Goal: Find specific page/section: Find specific page/section

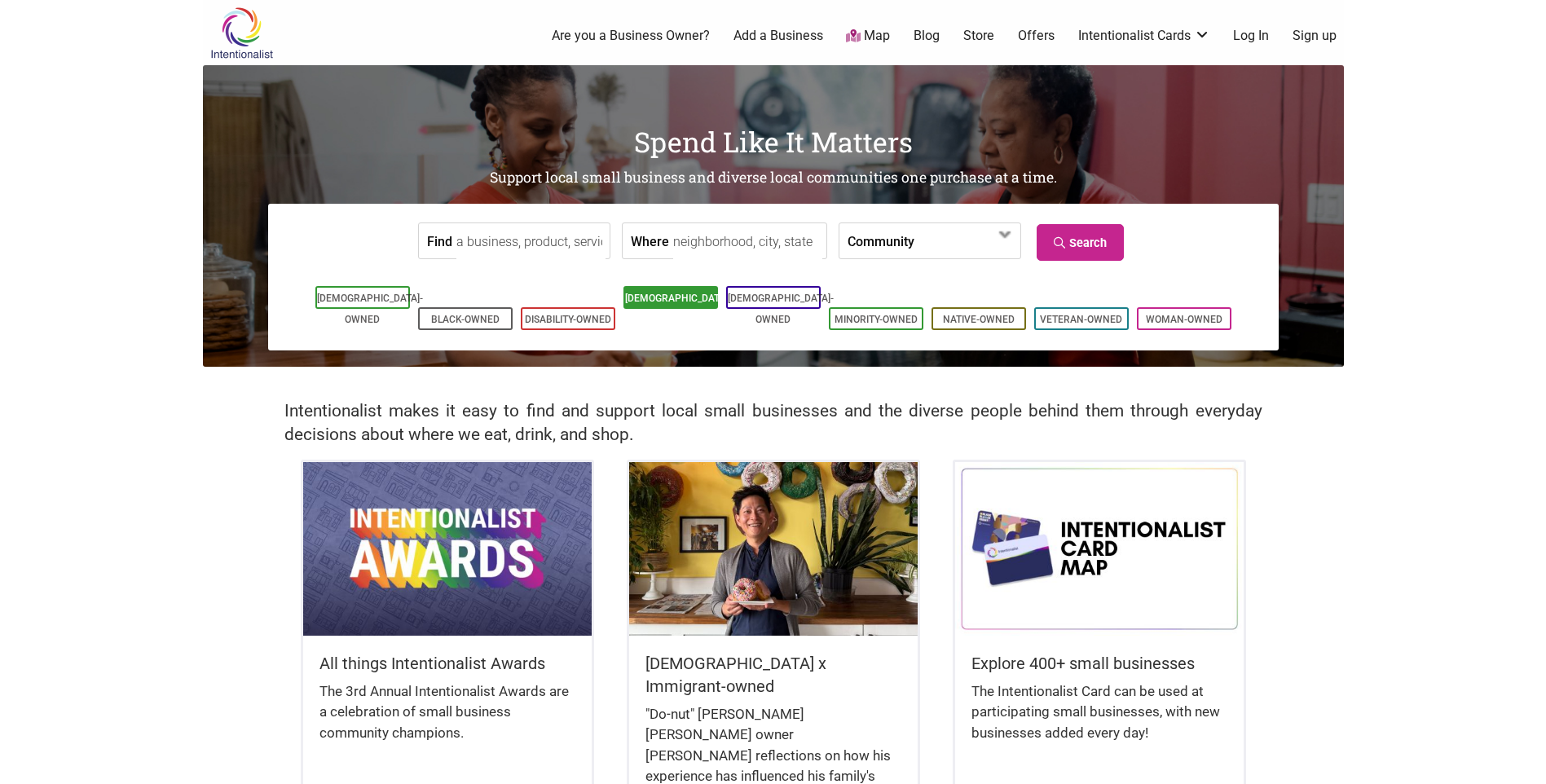
click at [701, 297] on link "[DEMOGRAPHIC_DATA]-Owned" at bounding box center [678, 309] width 106 height 33
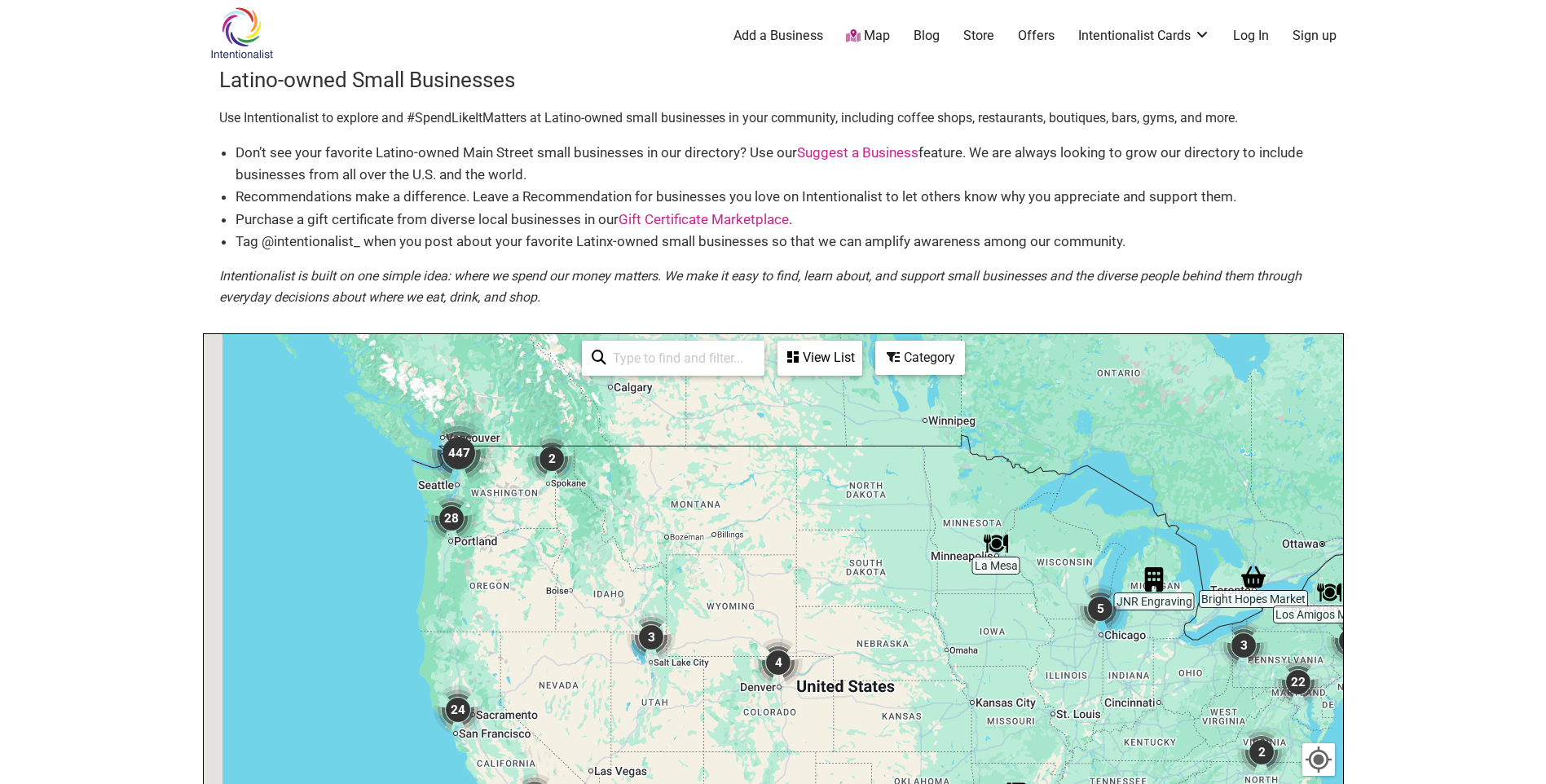
drag, startPoint x: 449, startPoint y: 428, endPoint x: 927, endPoint y: 602, distance: 508.7
click at [927, 602] on div "To navigate, press the arrow keys." at bounding box center [773, 651] width 1139 height 634
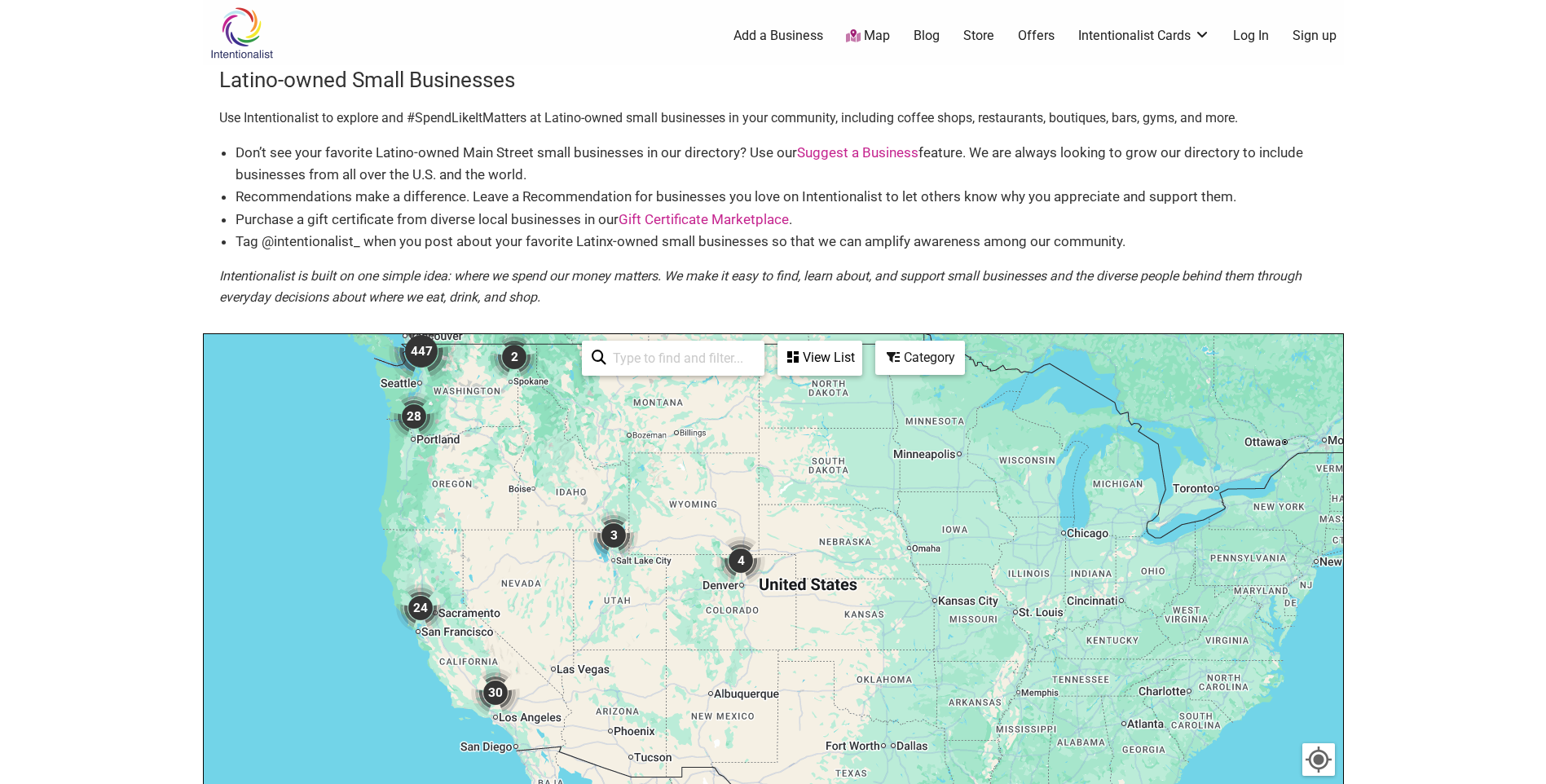
drag, startPoint x: 1107, startPoint y: 629, endPoint x: 539, endPoint y: 381, distance: 619.8
click at [539, 381] on div "To navigate, press the arrow keys." at bounding box center [773, 651] width 1139 height 634
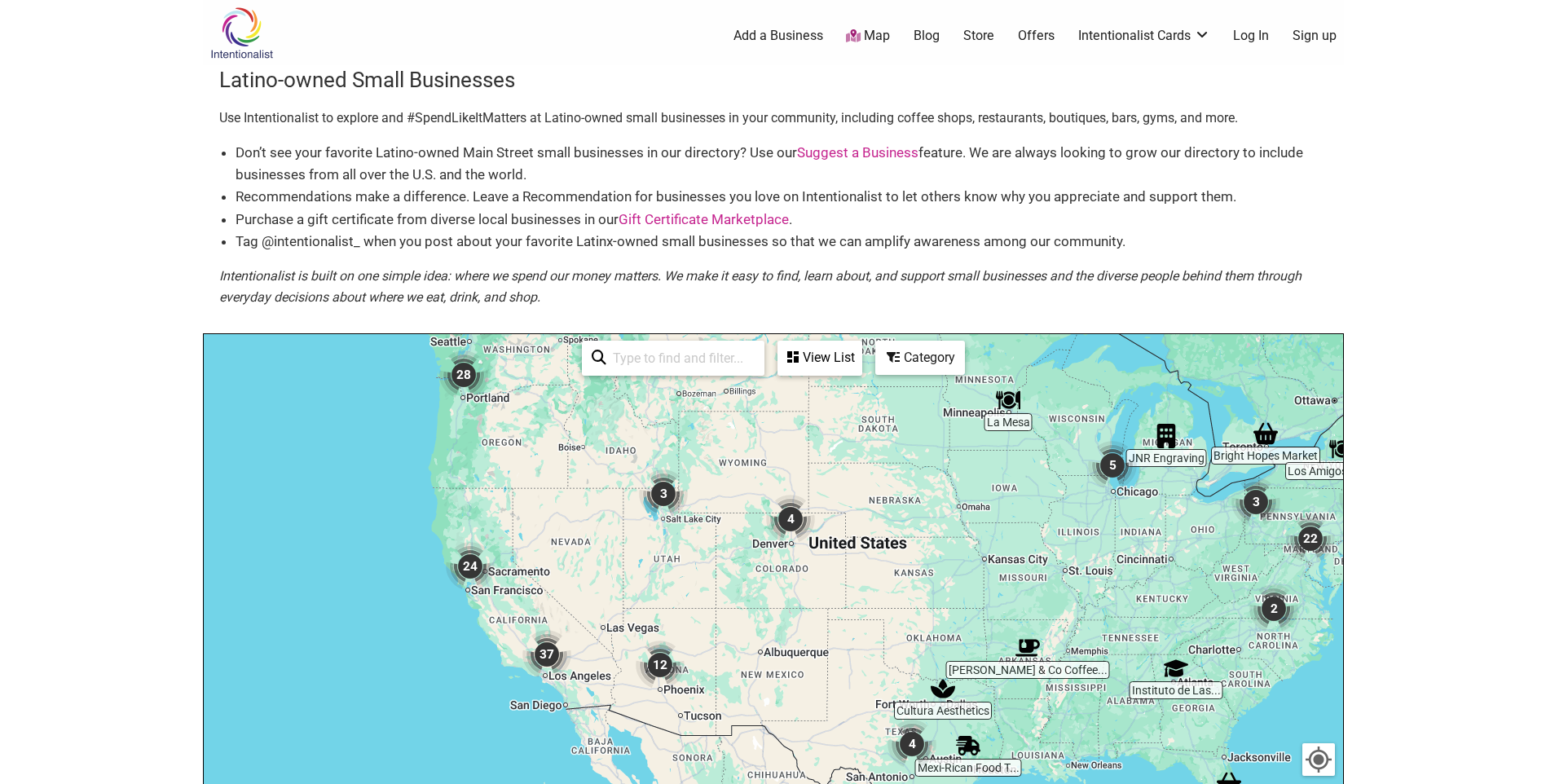
drag, startPoint x: 610, startPoint y: 475, endPoint x: 658, endPoint y: 437, distance: 61.2
click at [663, 433] on div "To navigate, press the arrow keys." at bounding box center [773, 651] width 1139 height 634
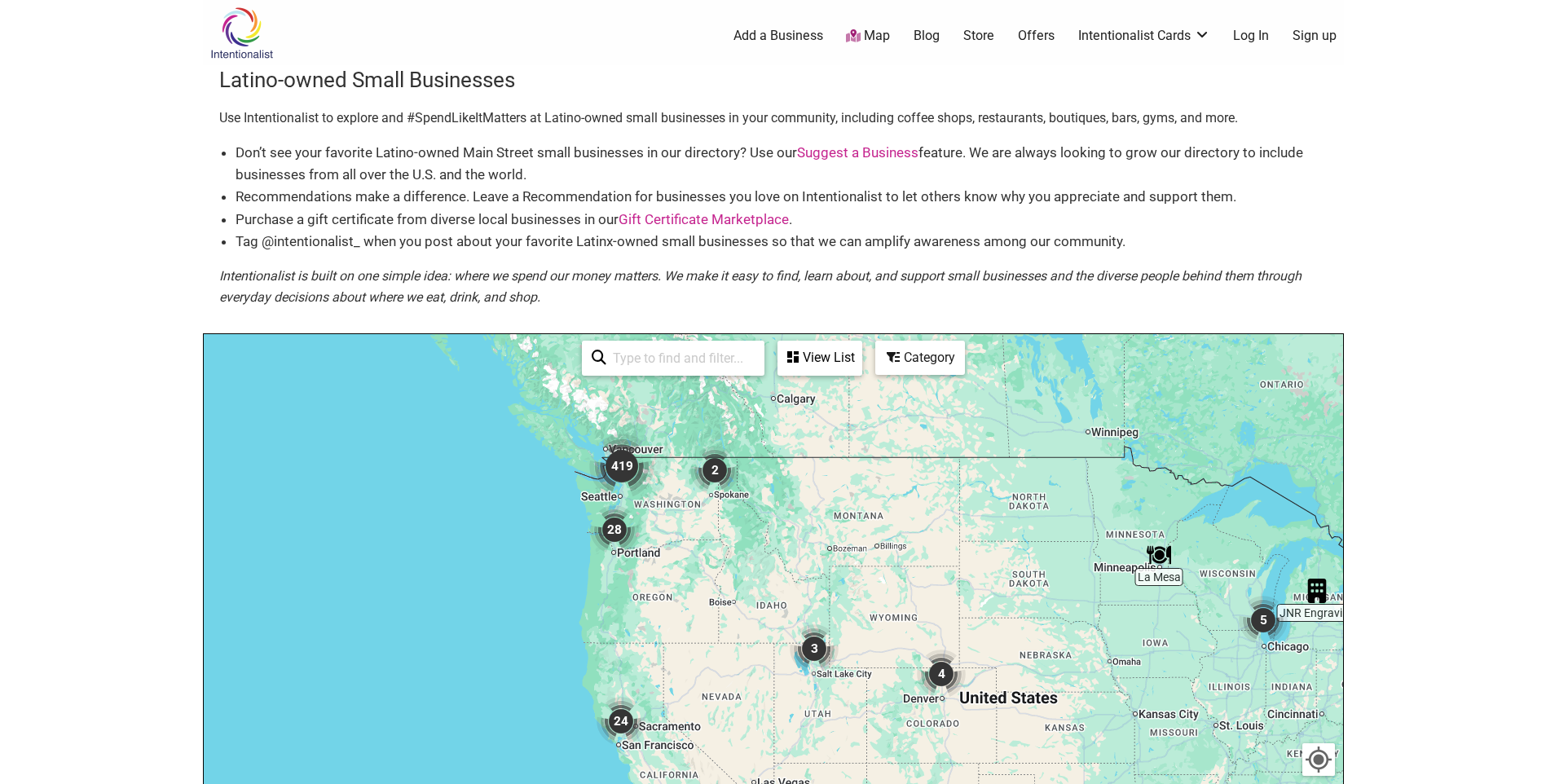
drag, startPoint x: 796, startPoint y: 531, endPoint x: 1004, endPoint y: 714, distance: 277.0
click at [966, 698] on img "4" at bounding box center [941, 674] width 49 height 49
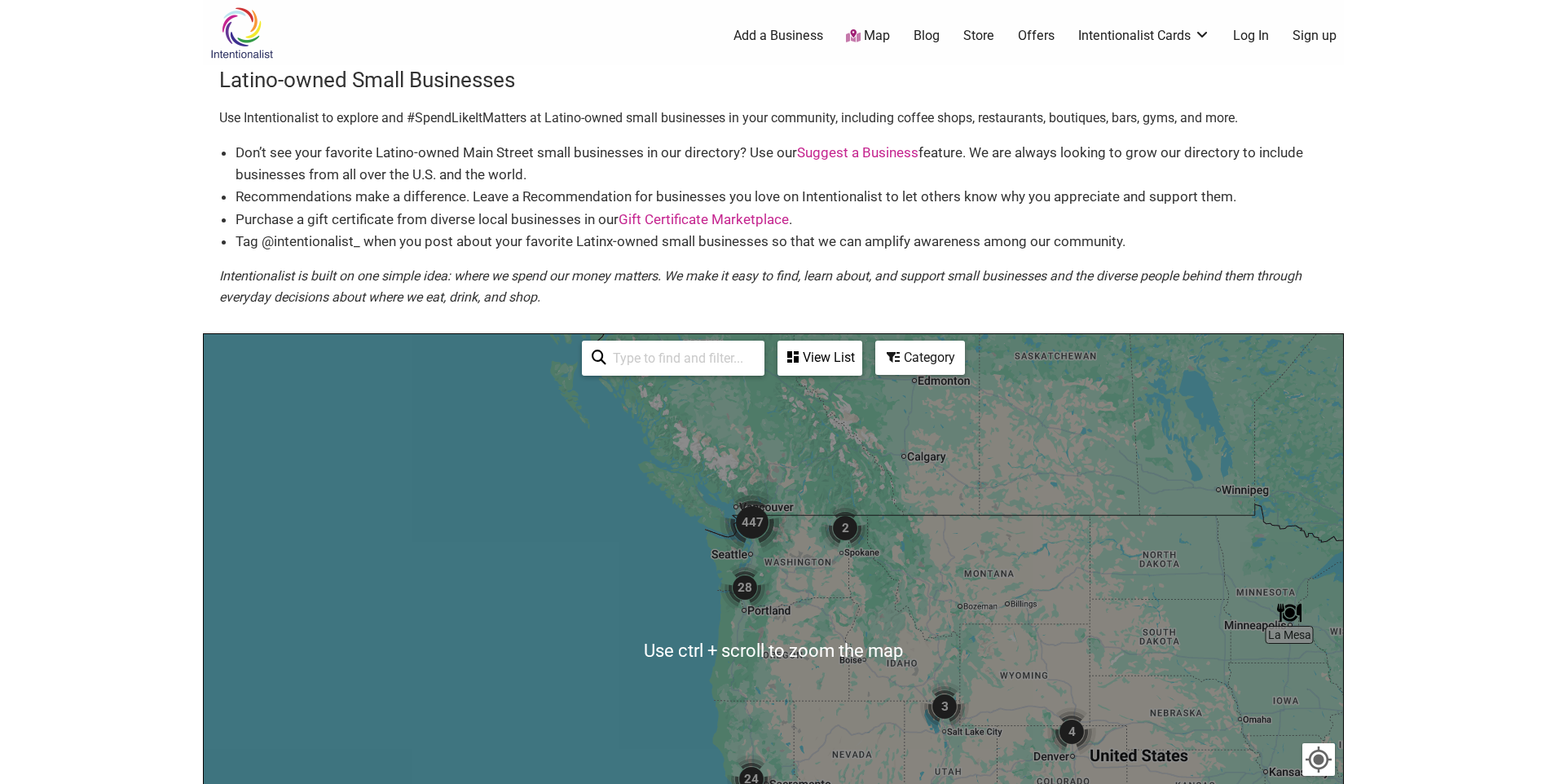
click at [756, 519] on img "447" at bounding box center [752, 522] width 66 height 65
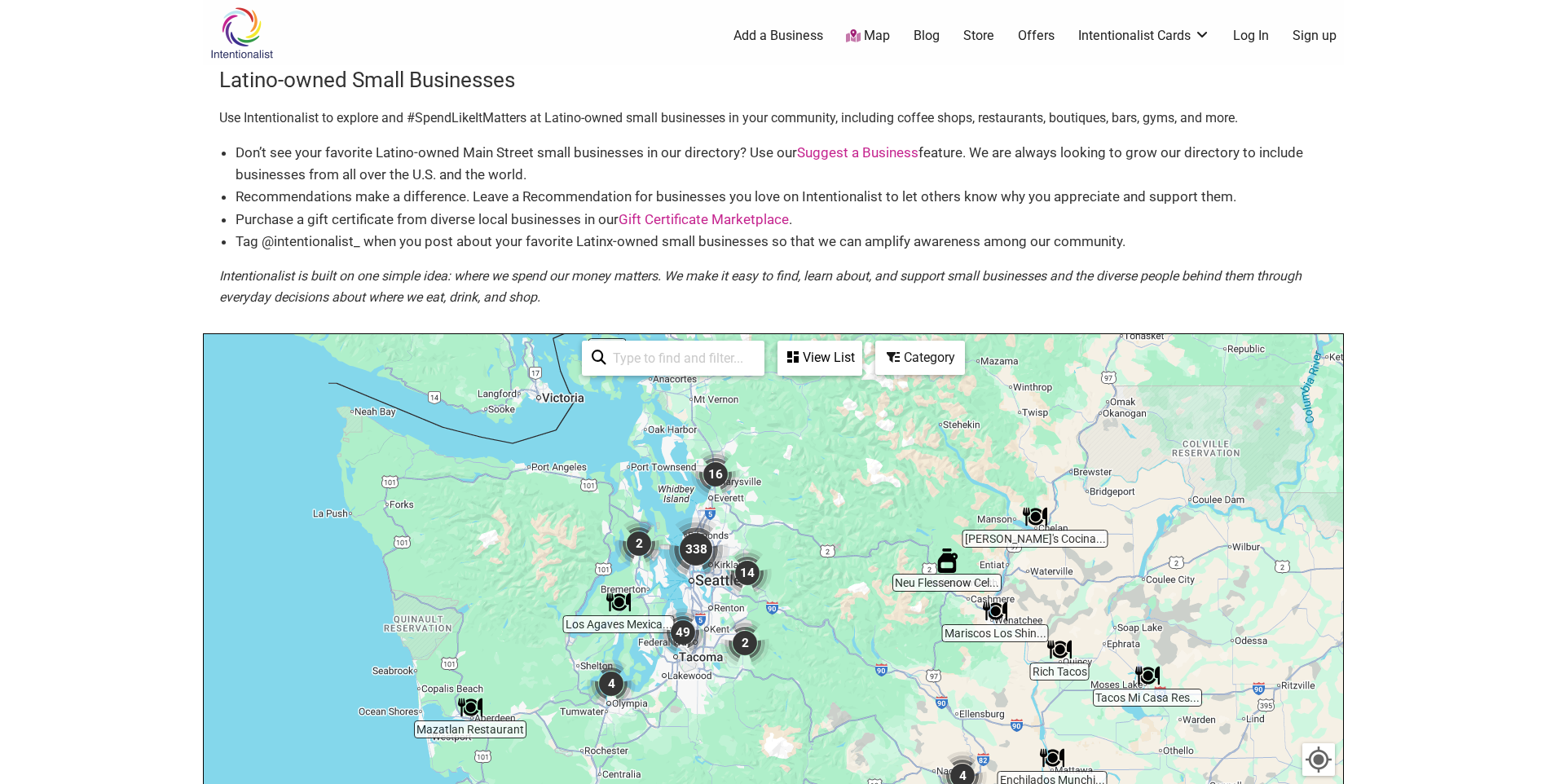
drag, startPoint x: 664, startPoint y: 609, endPoint x: 707, endPoint y: 493, distance: 123.7
click at [707, 493] on div "To navigate, press the arrow keys." at bounding box center [773, 651] width 1139 height 634
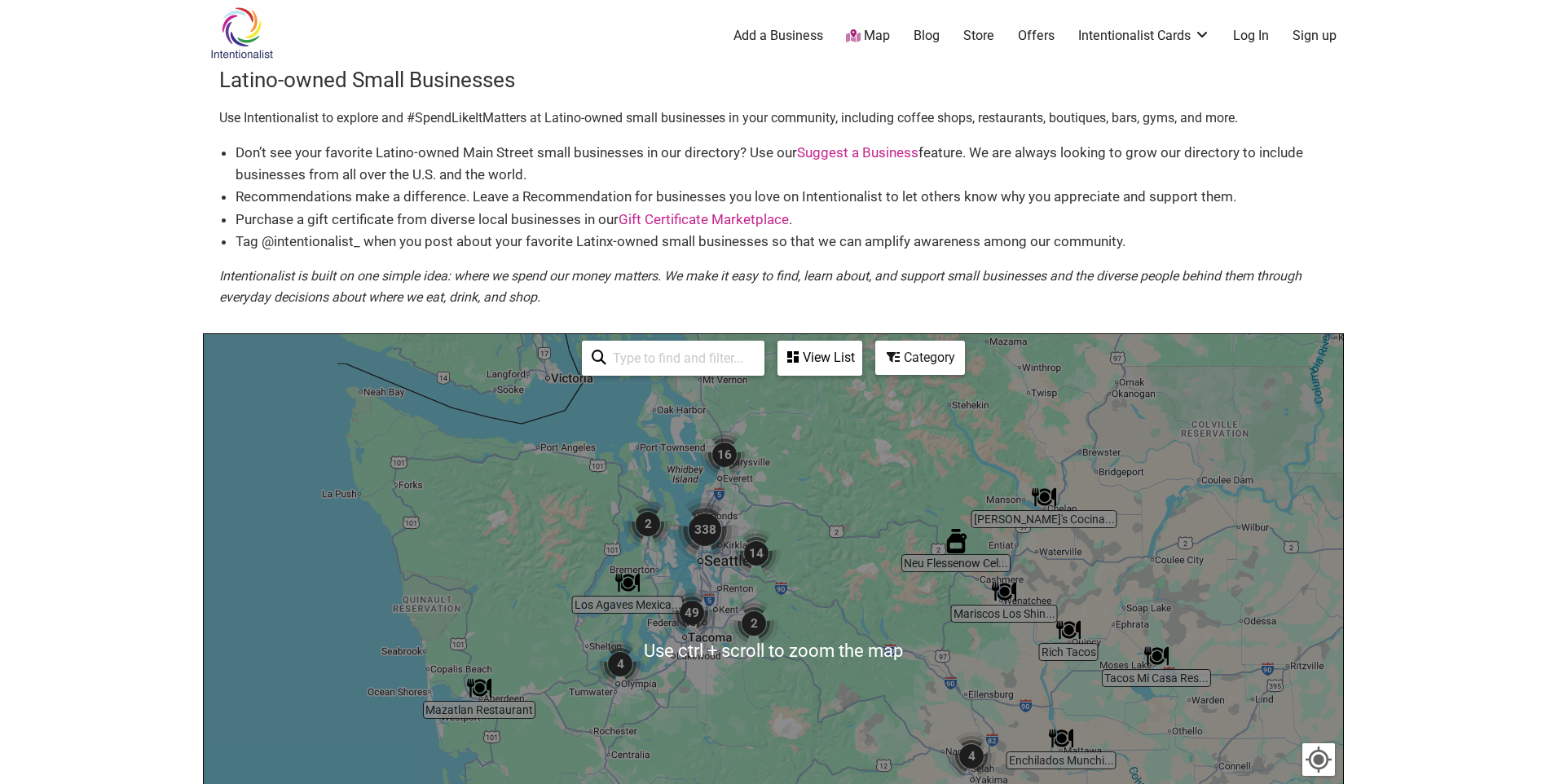
click at [707, 526] on img "338" at bounding box center [705, 530] width 66 height 65
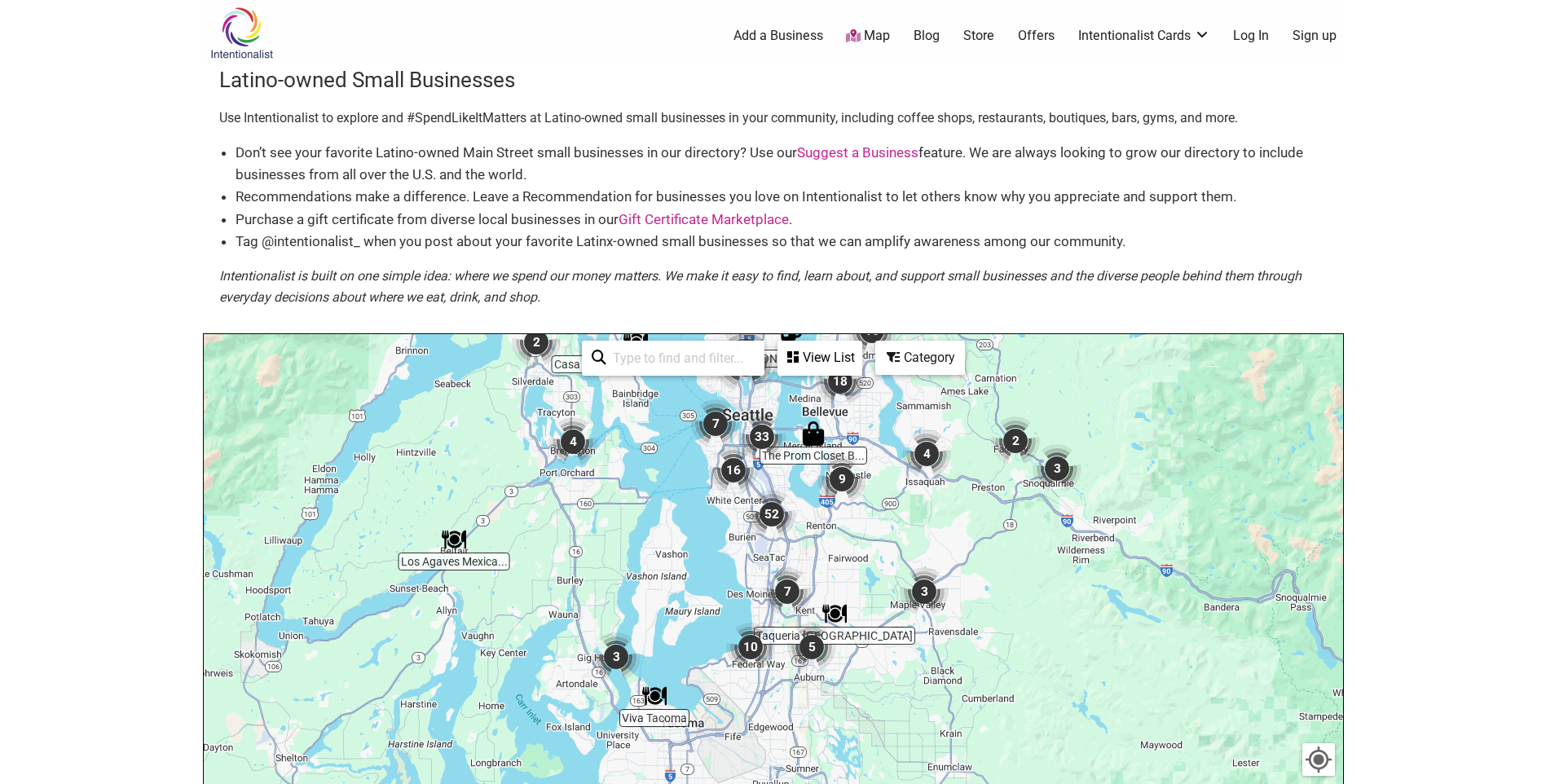
drag, startPoint x: 780, startPoint y: 596, endPoint x: 735, endPoint y: 337, distance: 262.9
click at [735, 337] on div "[PERSON_NAME]'s Cafe The Prom Closet B... Los Agaves Mexica... Viva Tacoma Casa…" at bounding box center [773, 651] width 1139 height 634
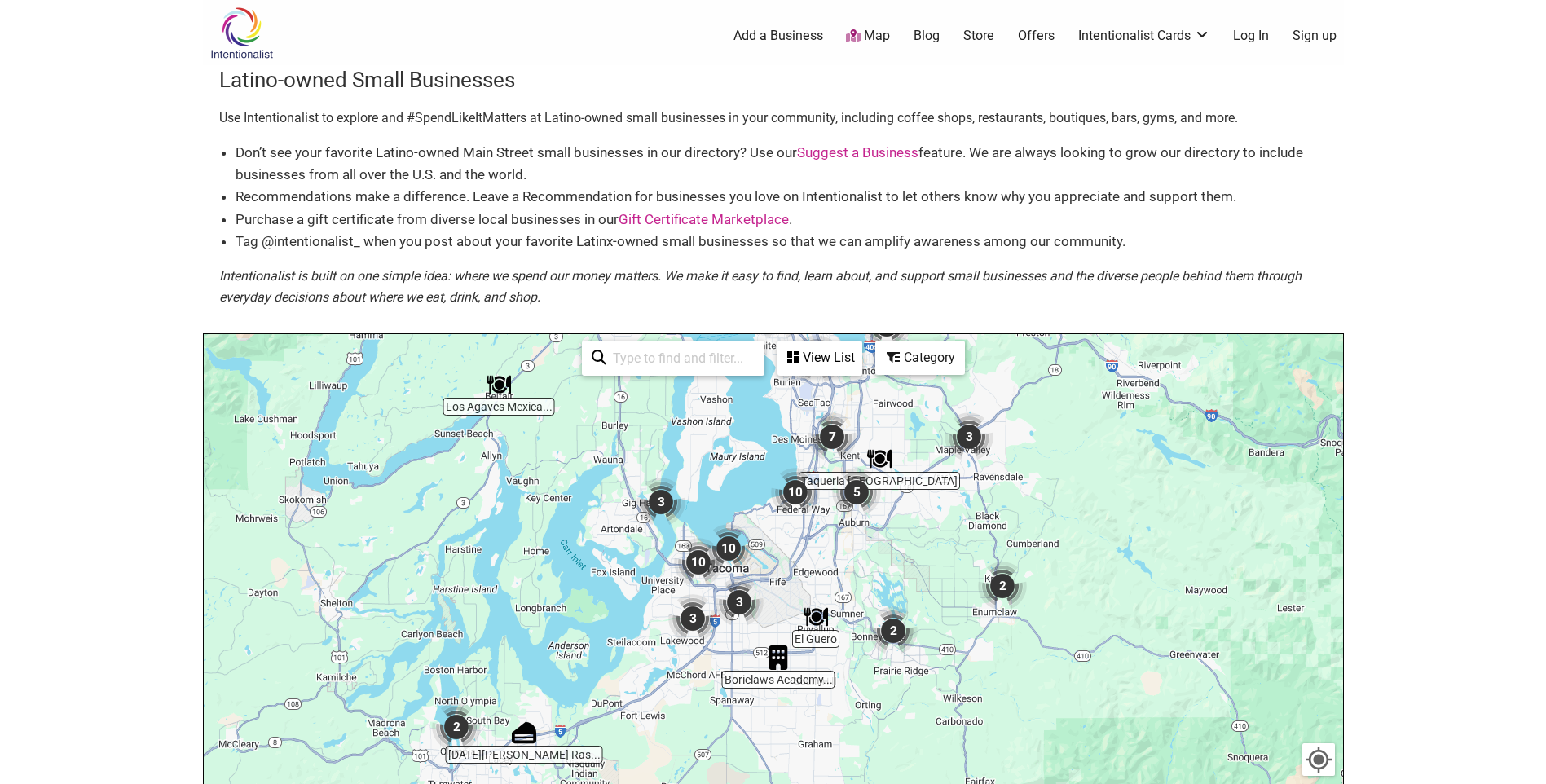
drag, startPoint x: 649, startPoint y: 595, endPoint x: 664, endPoint y: 468, distance: 127.9
click at [669, 464] on div "To navigate, press the arrow keys." at bounding box center [773, 651] width 1139 height 634
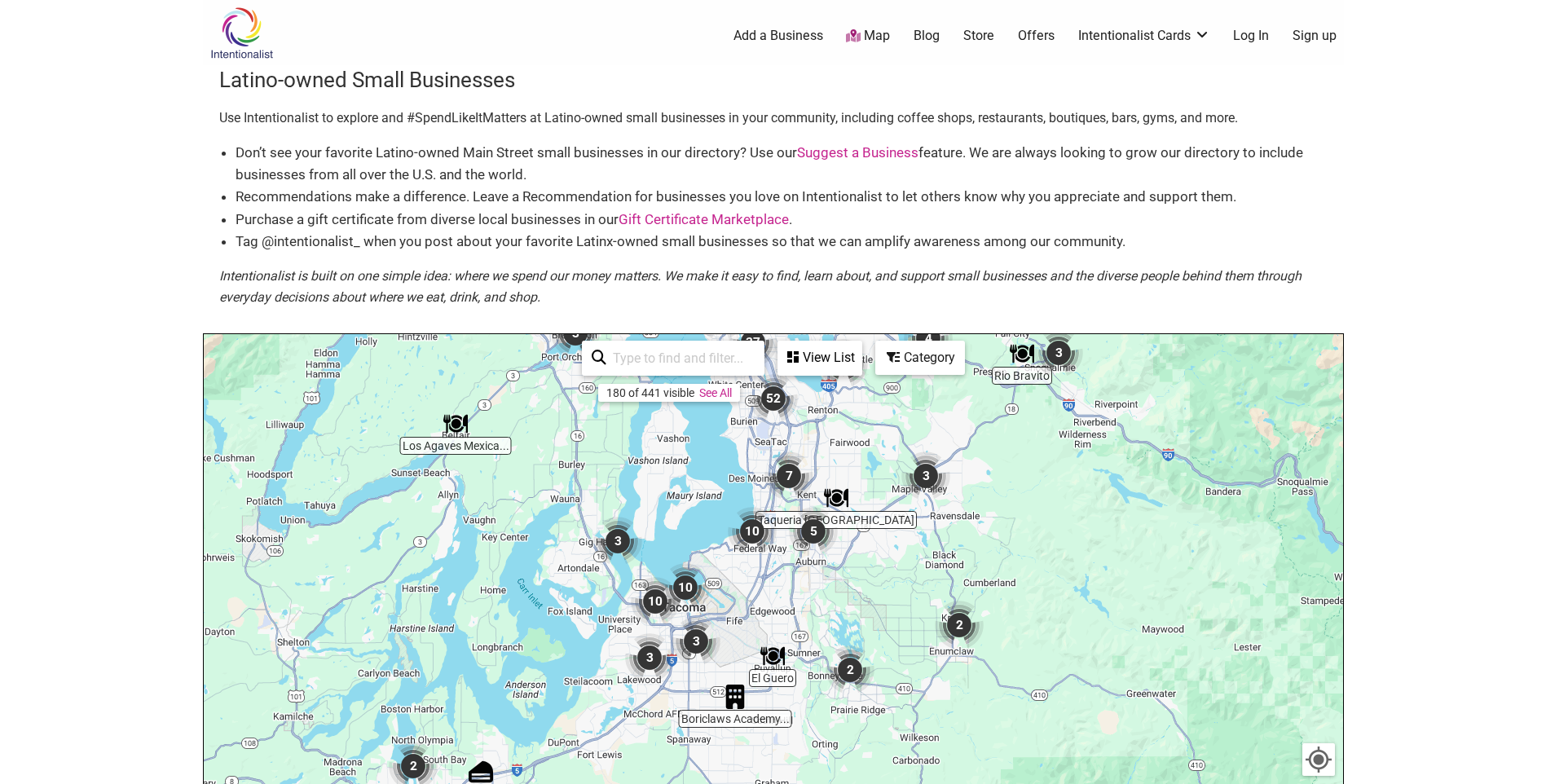
click at [658, 597] on img "10" at bounding box center [655, 602] width 49 height 49
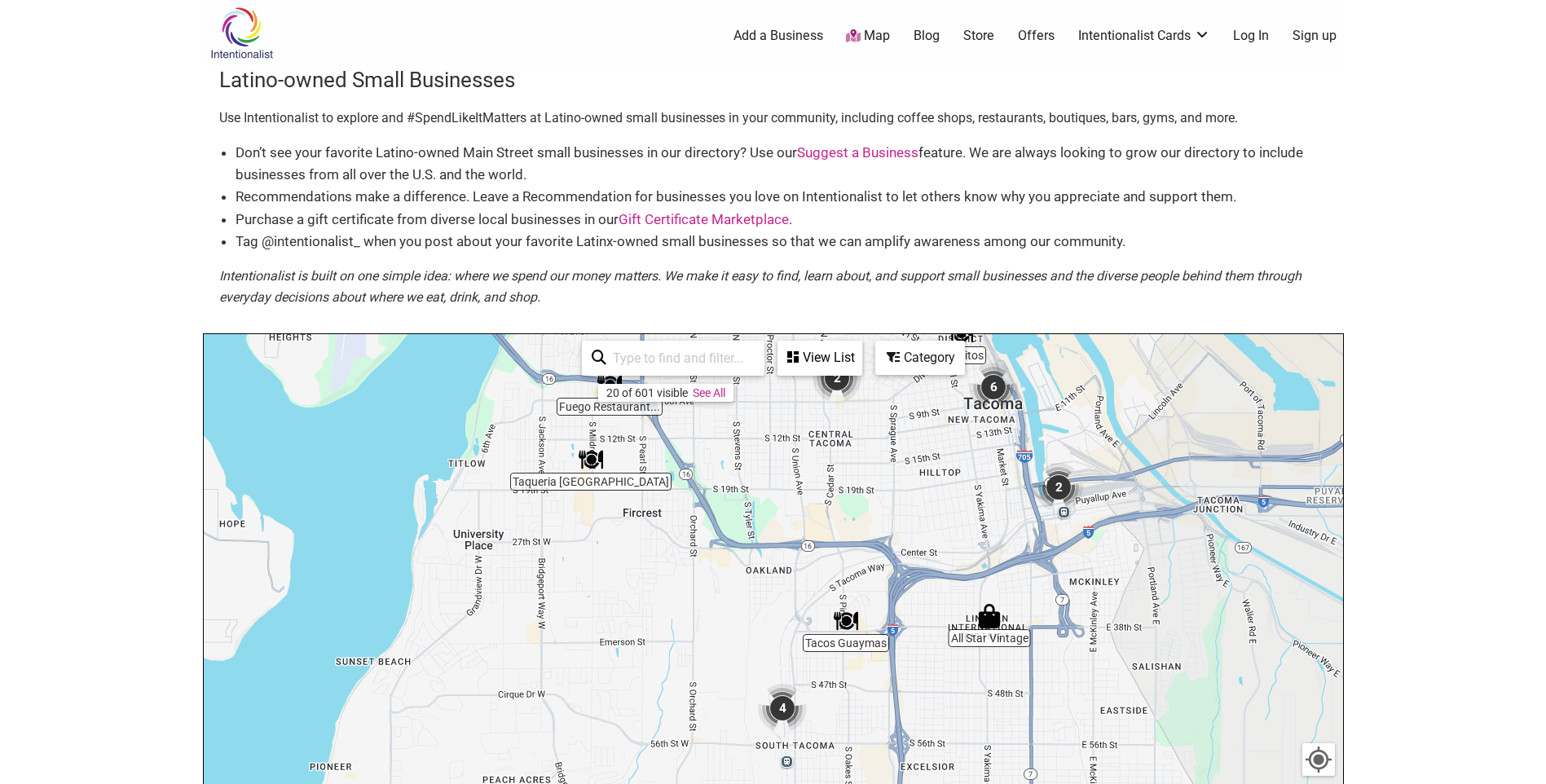
drag, startPoint x: 718, startPoint y: 645, endPoint x: 661, endPoint y: 506, distance: 150.2
click at [661, 506] on div "To navigate, press the arrow keys." at bounding box center [773, 651] width 1139 height 634
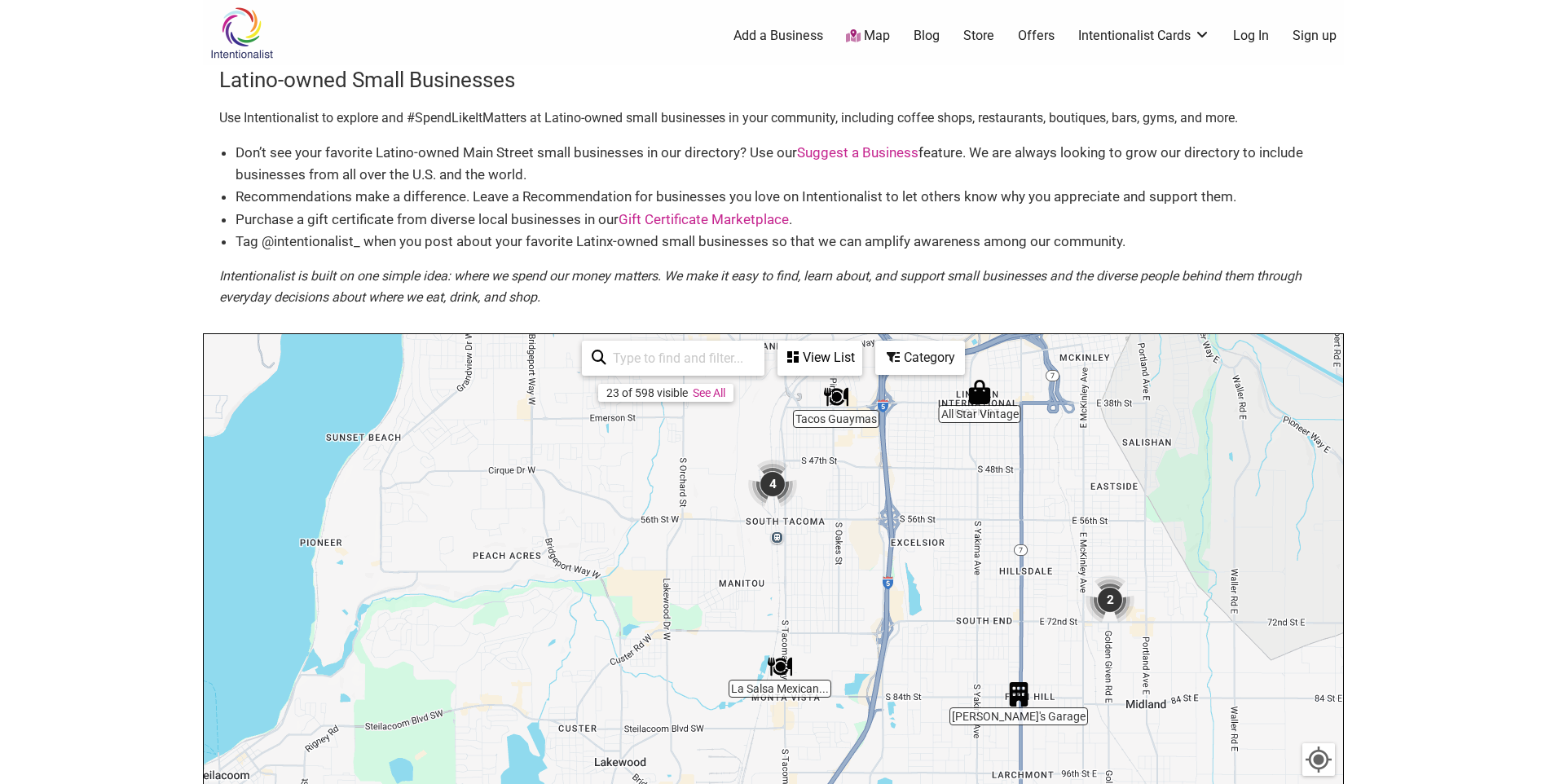
drag, startPoint x: 773, startPoint y: 636, endPoint x: 765, endPoint y: 414, distance: 222.1
click at [765, 414] on div "To navigate, press the arrow keys." at bounding box center [773, 651] width 1139 height 634
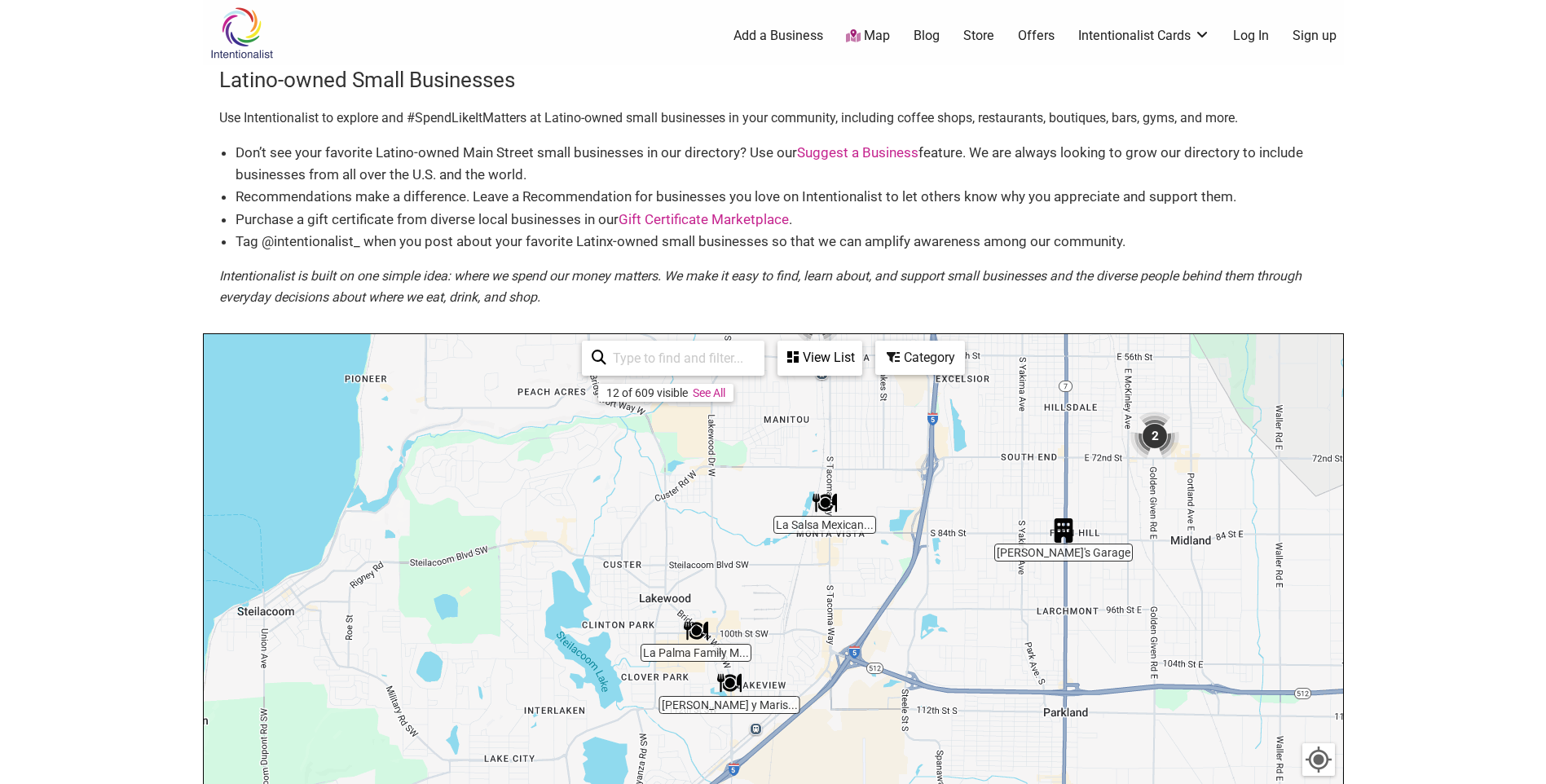
drag, startPoint x: 759, startPoint y: 609, endPoint x: 807, endPoint y: 446, distance: 169.9
click at [807, 446] on div "To navigate, press the arrow keys." at bounding box center [773, 651] width 1139 height 634
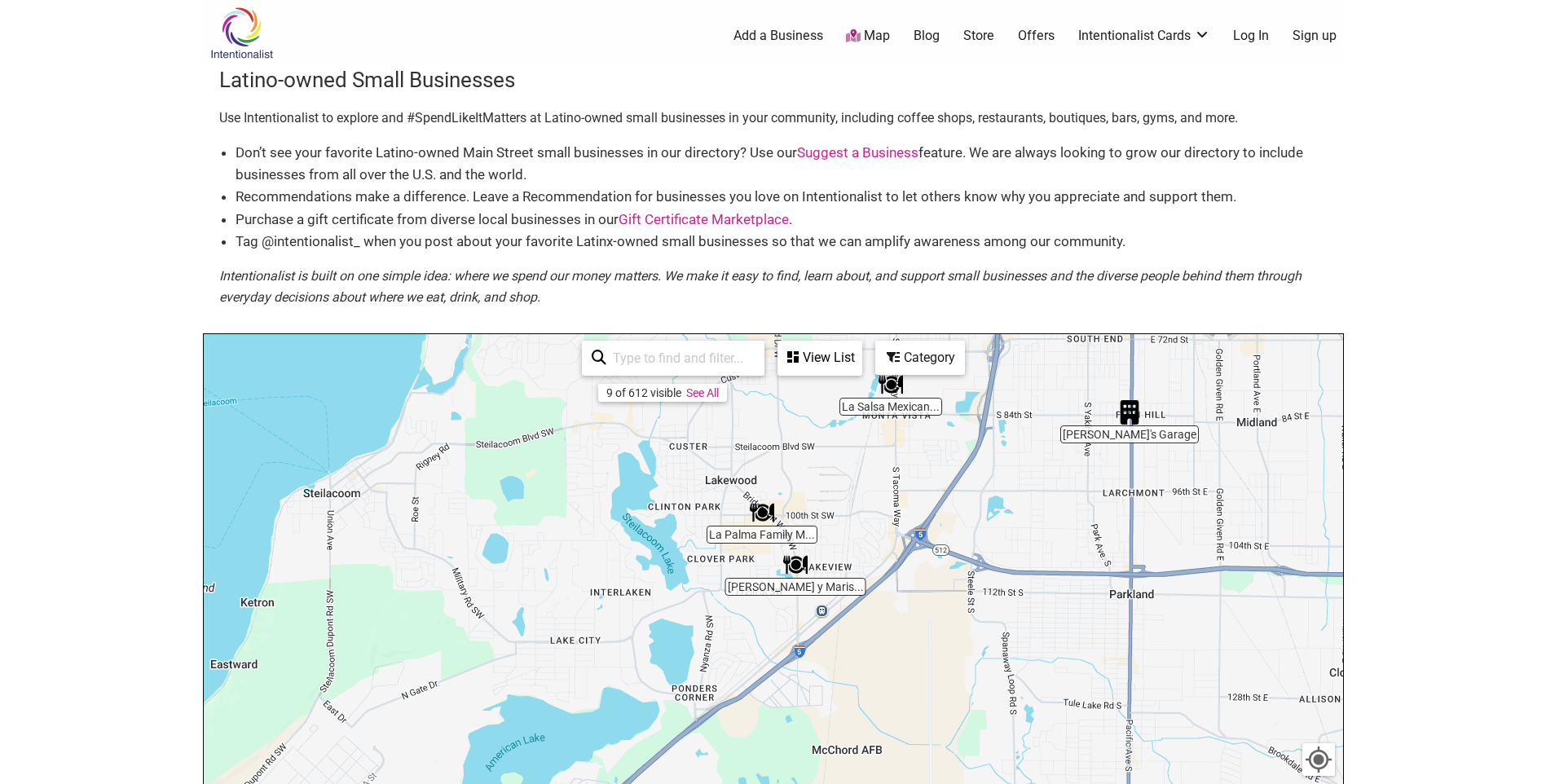
drag, startPoint x: 763, startPoint y: 630, endPoint x: 828, endPoint y: 509, distance: 137.4
click at [828, 509] on div "To navigate, press the arrow keys." at bounding box center [773, 651] width 1139 height 634
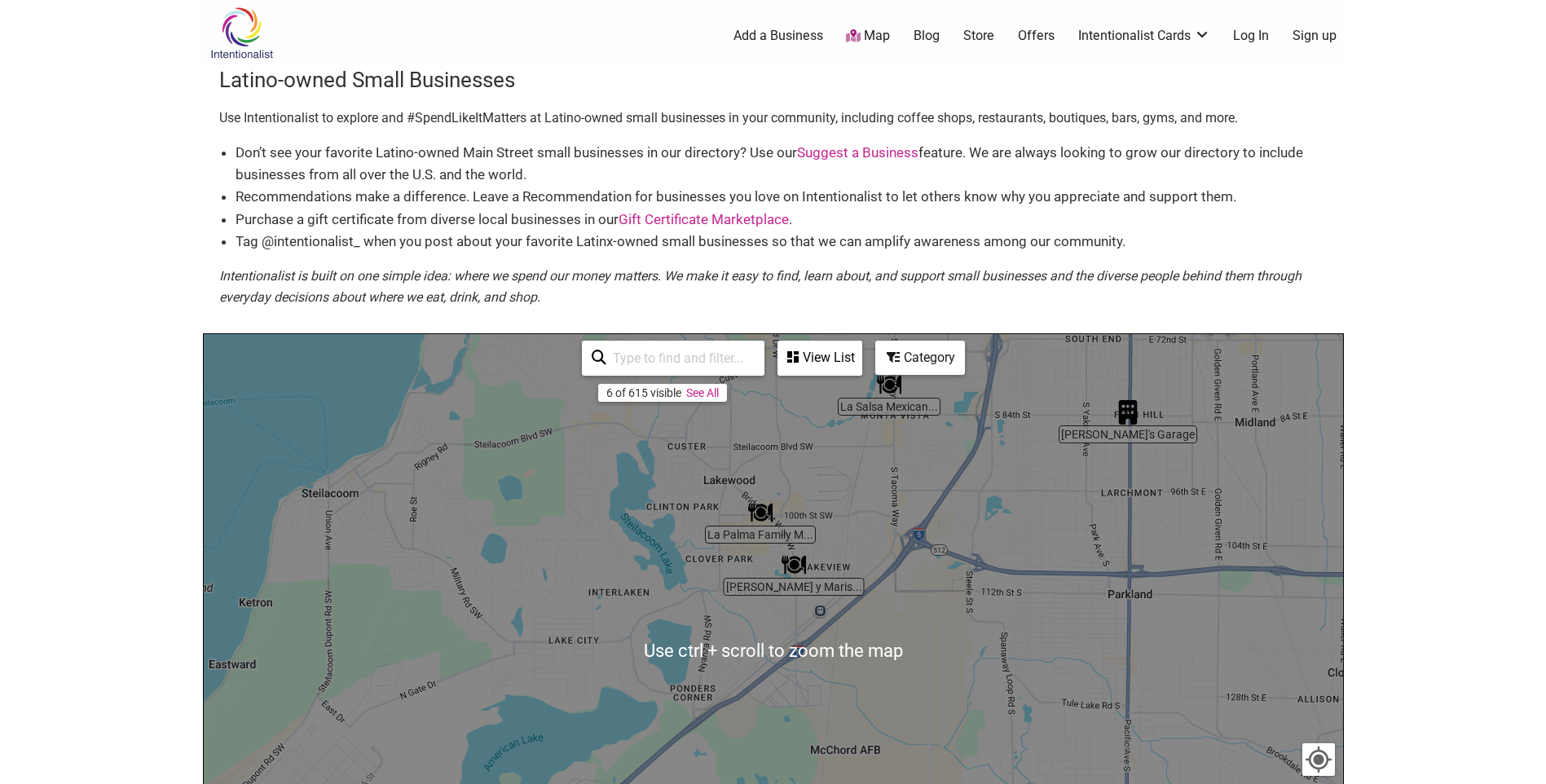
click at [760, 507] on img "La Palma Family Mexican Restaurant" at bounding box center [760, 513] width 24 height 24
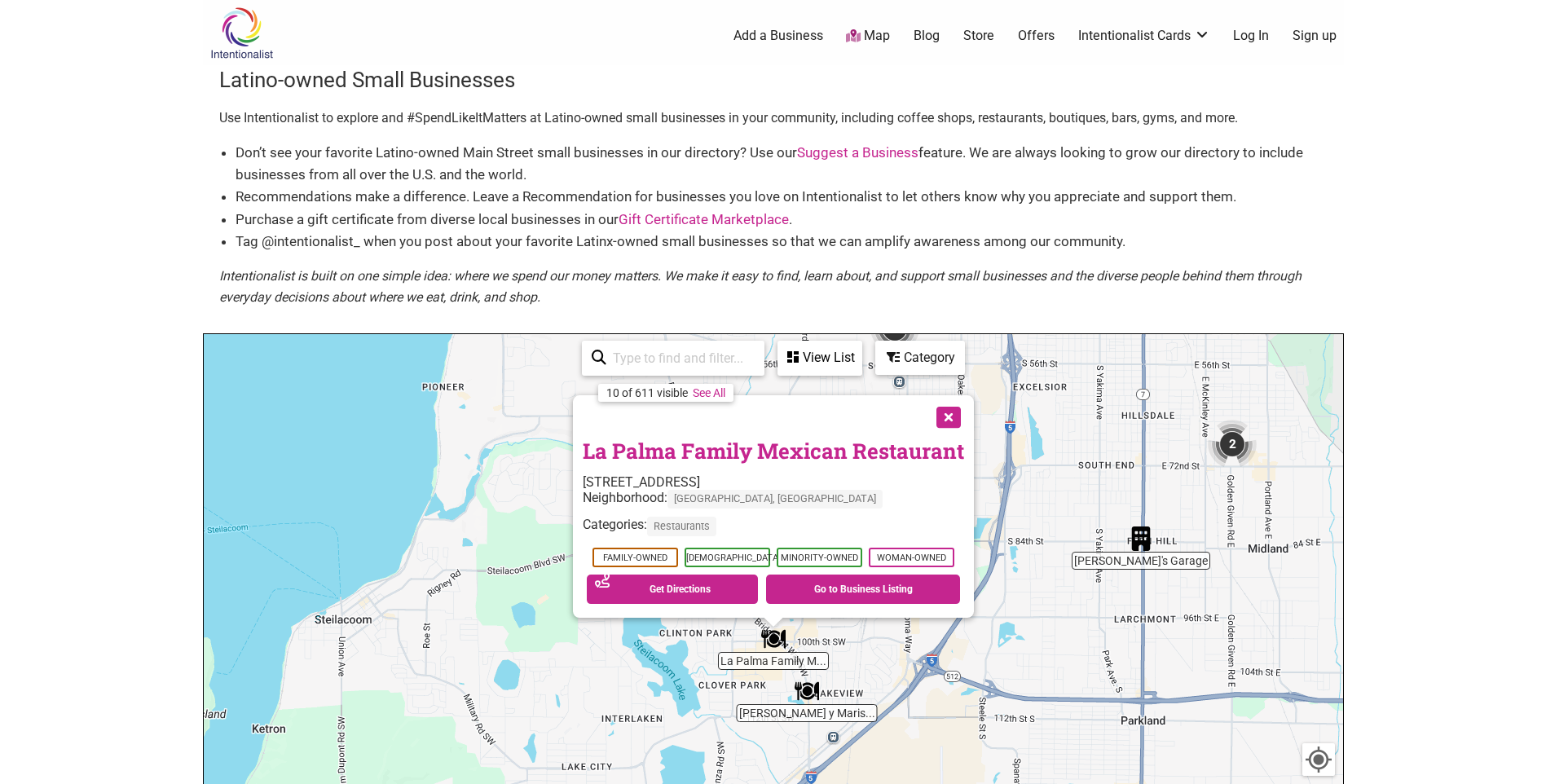
click at [805, 695] on img "Birrieria y Mariscos La Cocina" at bounding box center [807, 690] width 24 height 24
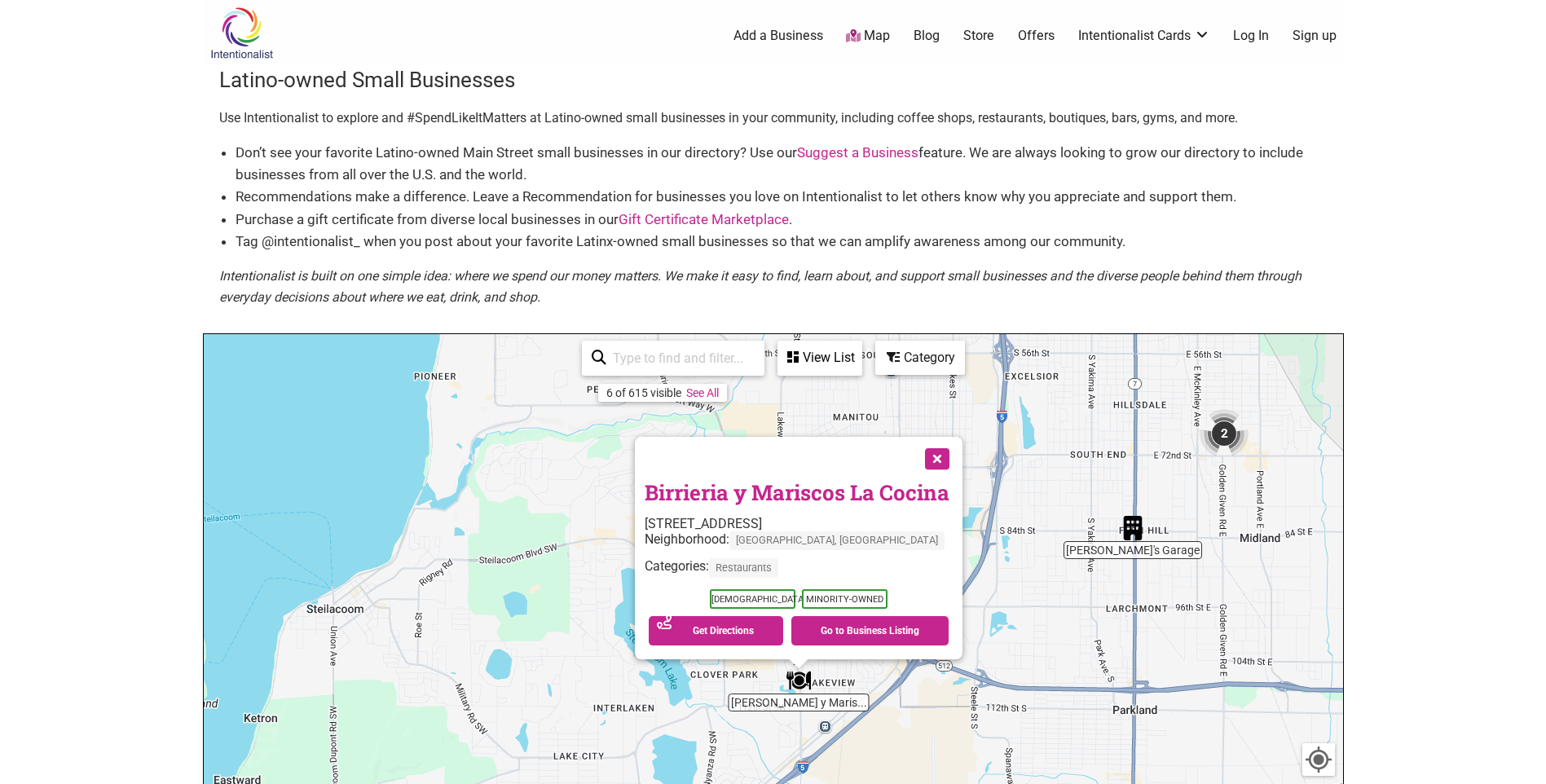
drag, startPoint x: 799, startPoint y: 695, endPoint x: 825, endPoint y: 739, distance: 51.1
click at [825, 739] on div "To navigate, press the arrow keys. Birrieria y Mariscos La Cocina [STREET_ADDRE…" at bounding box center [773, 651] width 1139 height 634
click at [535, 572] on div "To navigate, press the arrow keys. Birrieria y Mariscos La Cocina [STREET_ADDRE…" at bounding box center [773, 651] width 1139 height 634
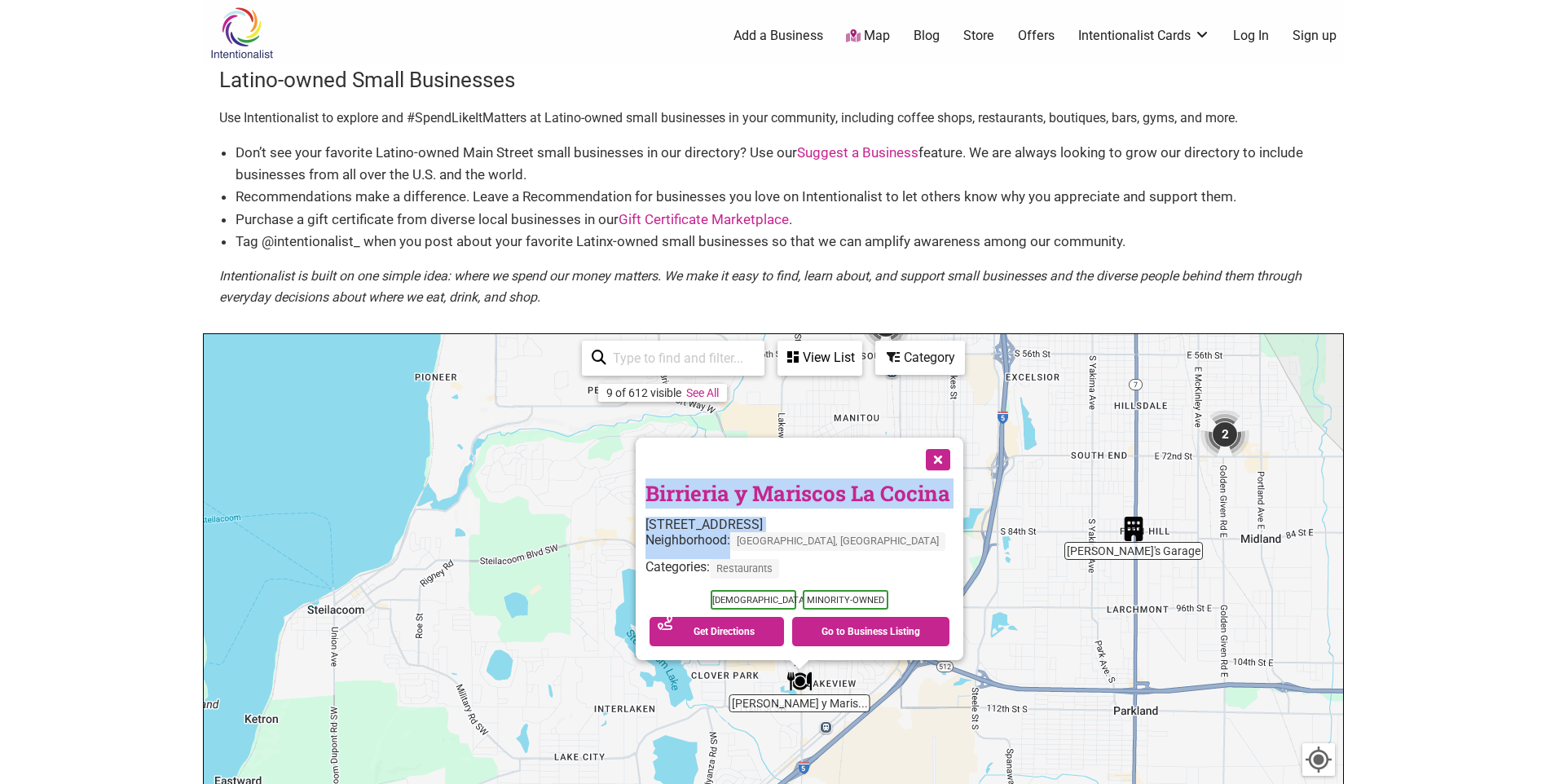
drag, startPoint x: 731, startPoint y: 544, endPoint x: 645, endPoint y: 495, distance: 99.0
click at [645, 495] on div "Birrieria y Mariscos La Cocina [STREET_ADDRESS] Neighborhood: [GEOGRAPHIC_DATA]…" at bounding box center [799, 549] width 328 height 223
drag, startPoint x: 645, startPoint y: 495, endPoint x: 692, endPoint y: 510, distance: 49.3
copy div "Birrieria y Mariscos La Cocina [STREET_ADDRESS] Neighborhood:"
click at [937, 464] on button "Close" at bounding box center [937, 458] width 41 height 41
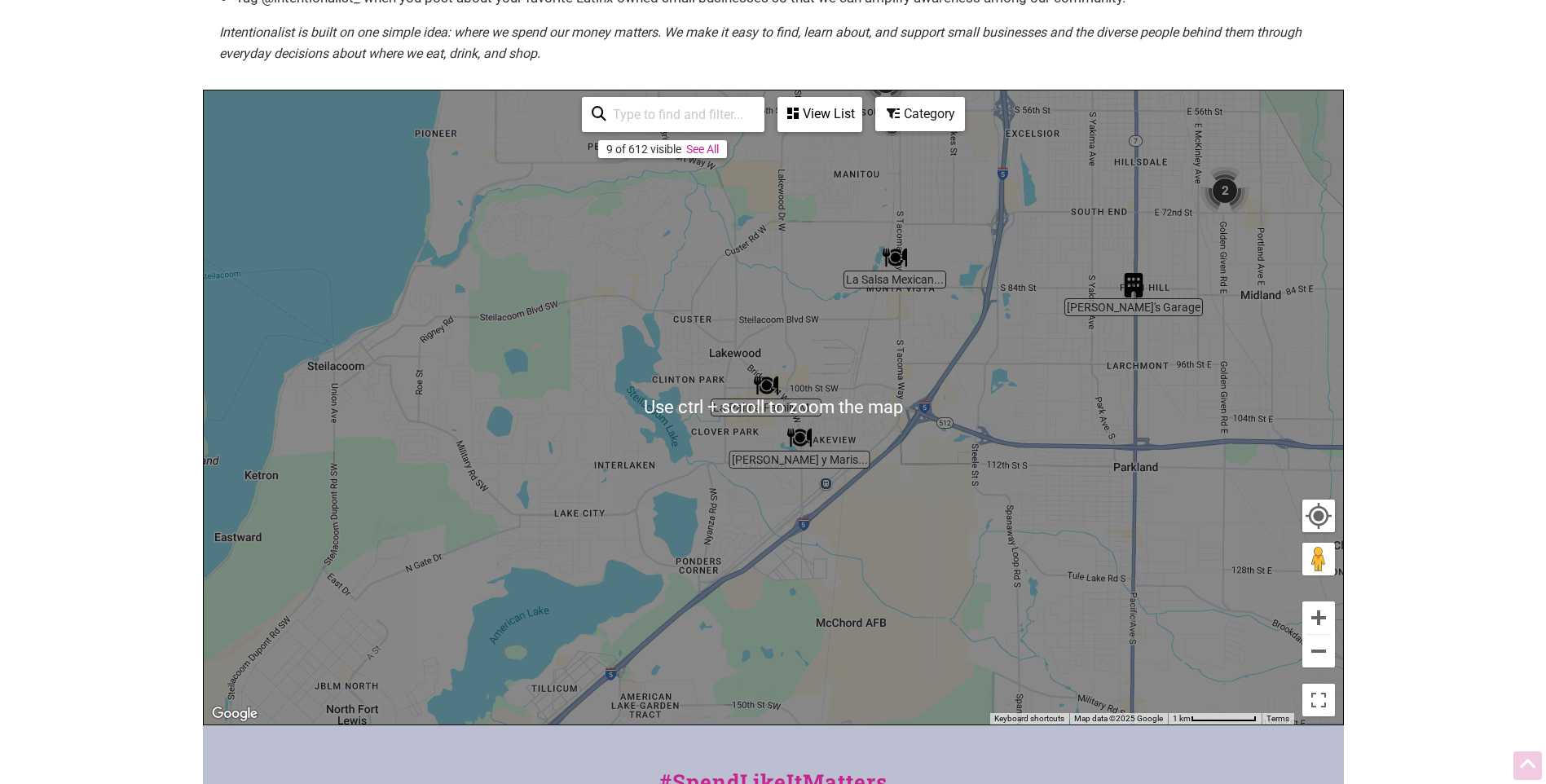
scroll to position [244, 0]
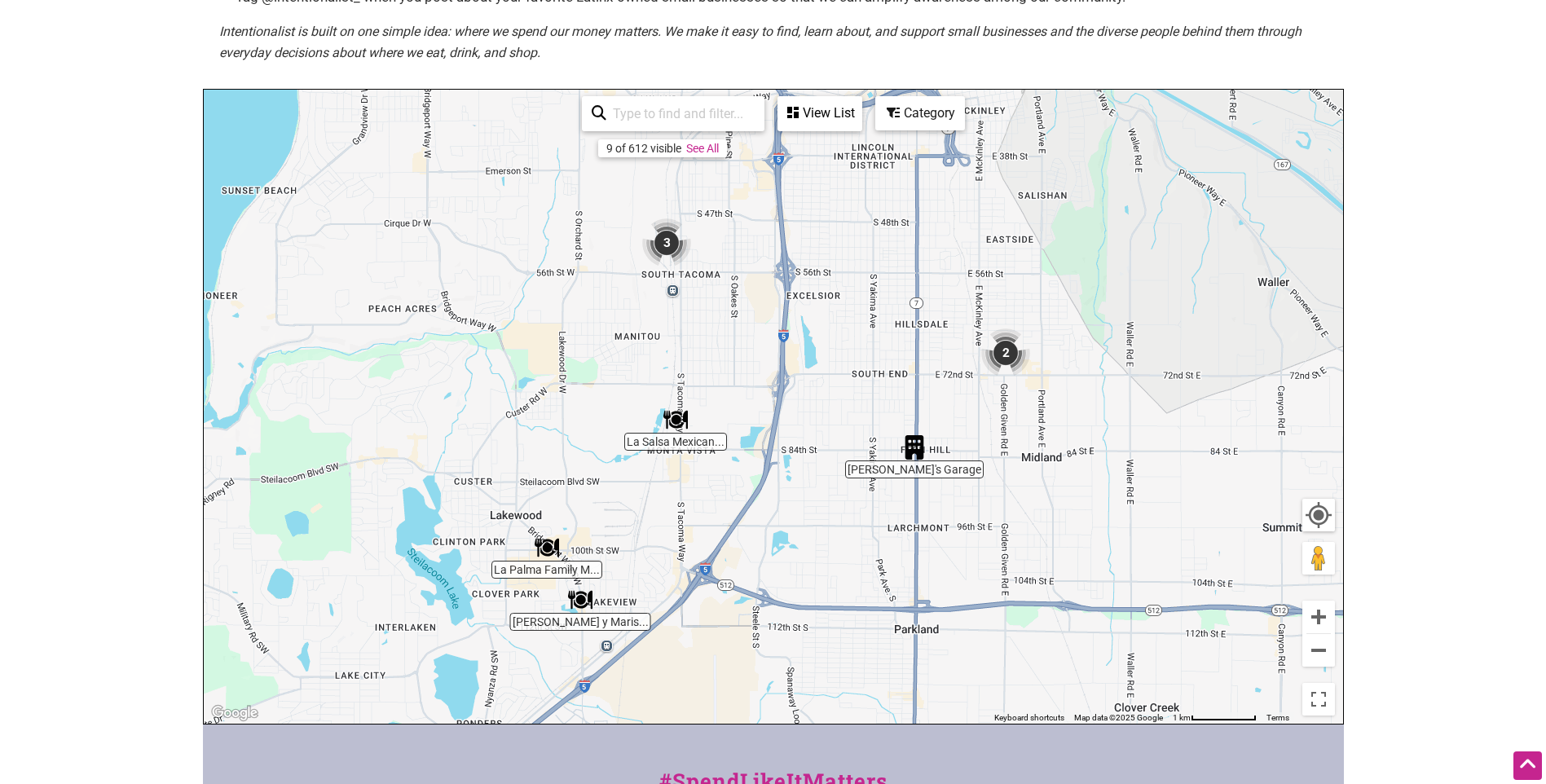
drag, startPoint x: 916, startPoint y: 442, endPoint x: 731, endPoint y: 638, distance: 269.5
click at [731, 637] on div "To navigate, press the arrow keys." at bounding box center [773, 407] width 1139 height 634
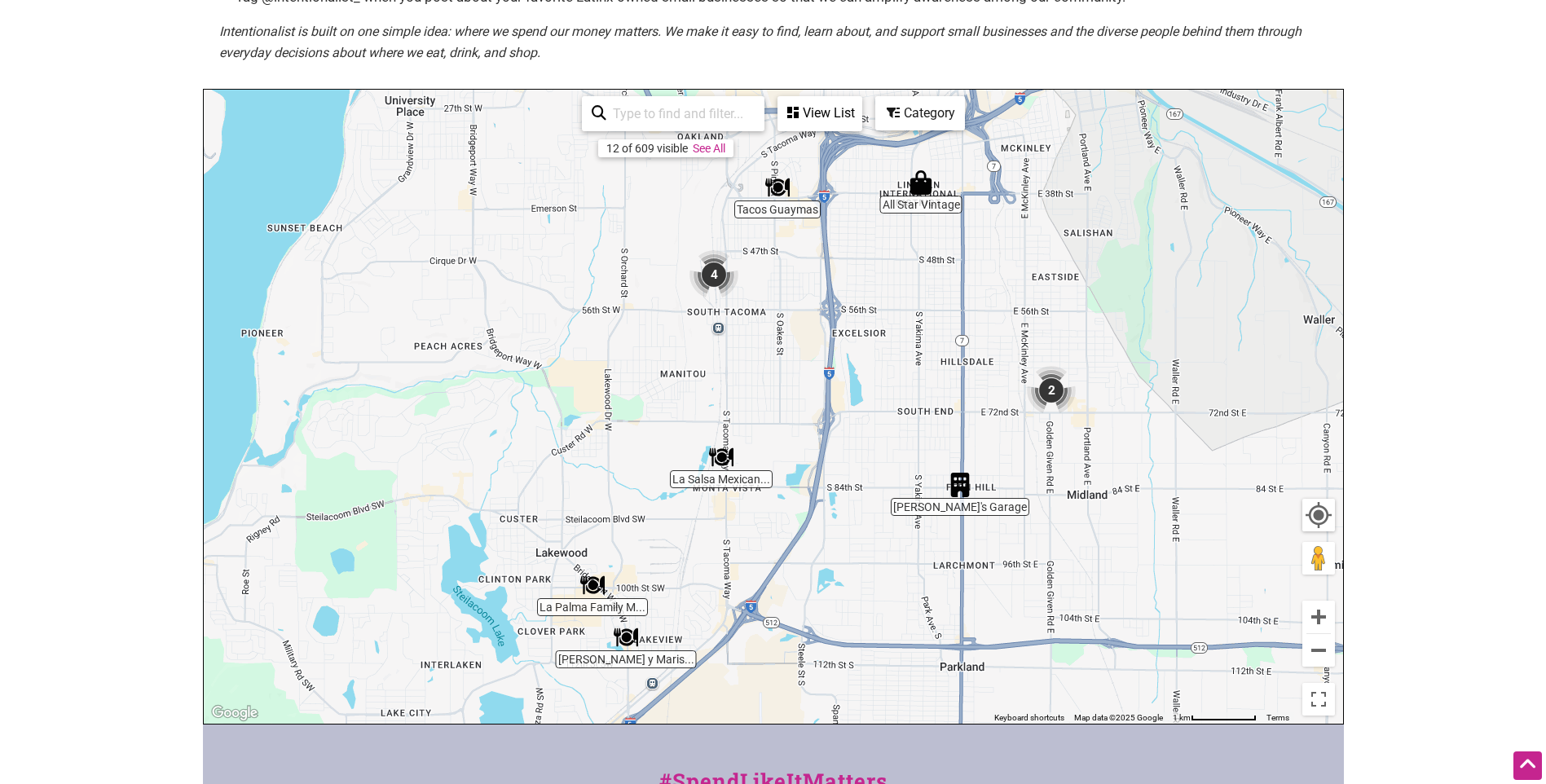
click at [714, 272] on img "4" at bounding box center [714, 274] width 49 height 49
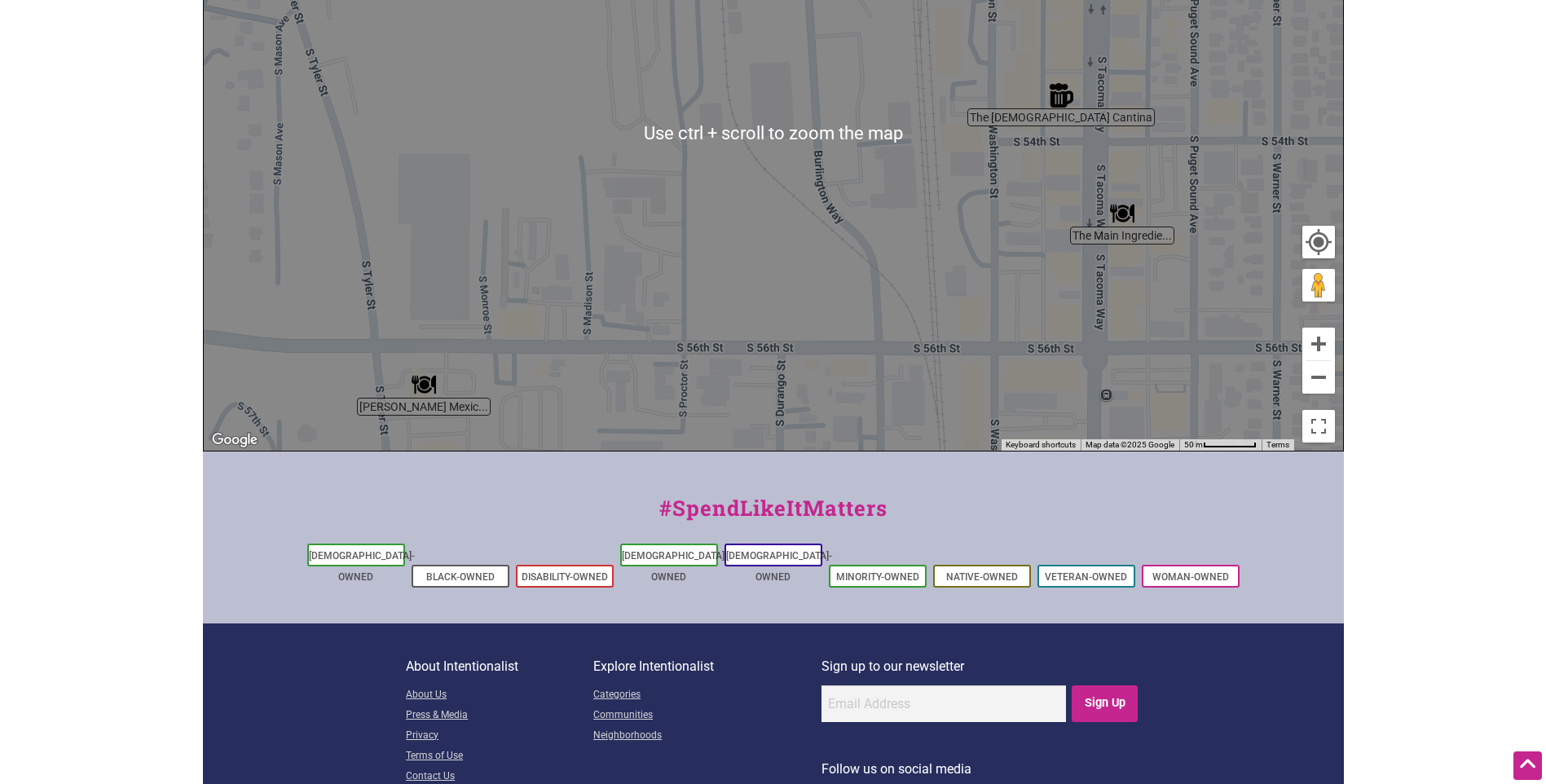
scroll to position [247, 0]
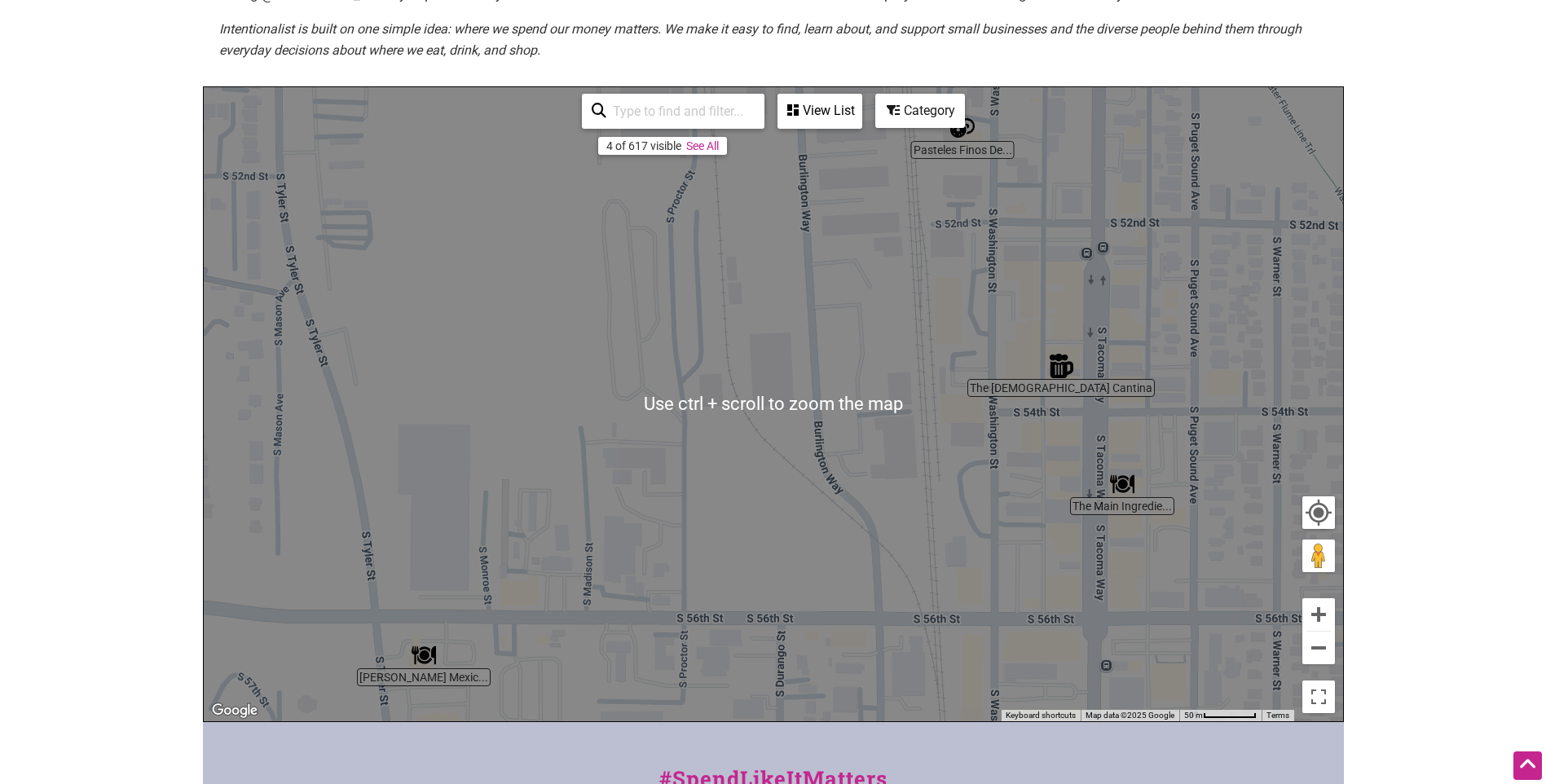
click at [876, 362] on div "To navigate, press the arrow keys." at bounding box center [773, 404] width 1139 height 634
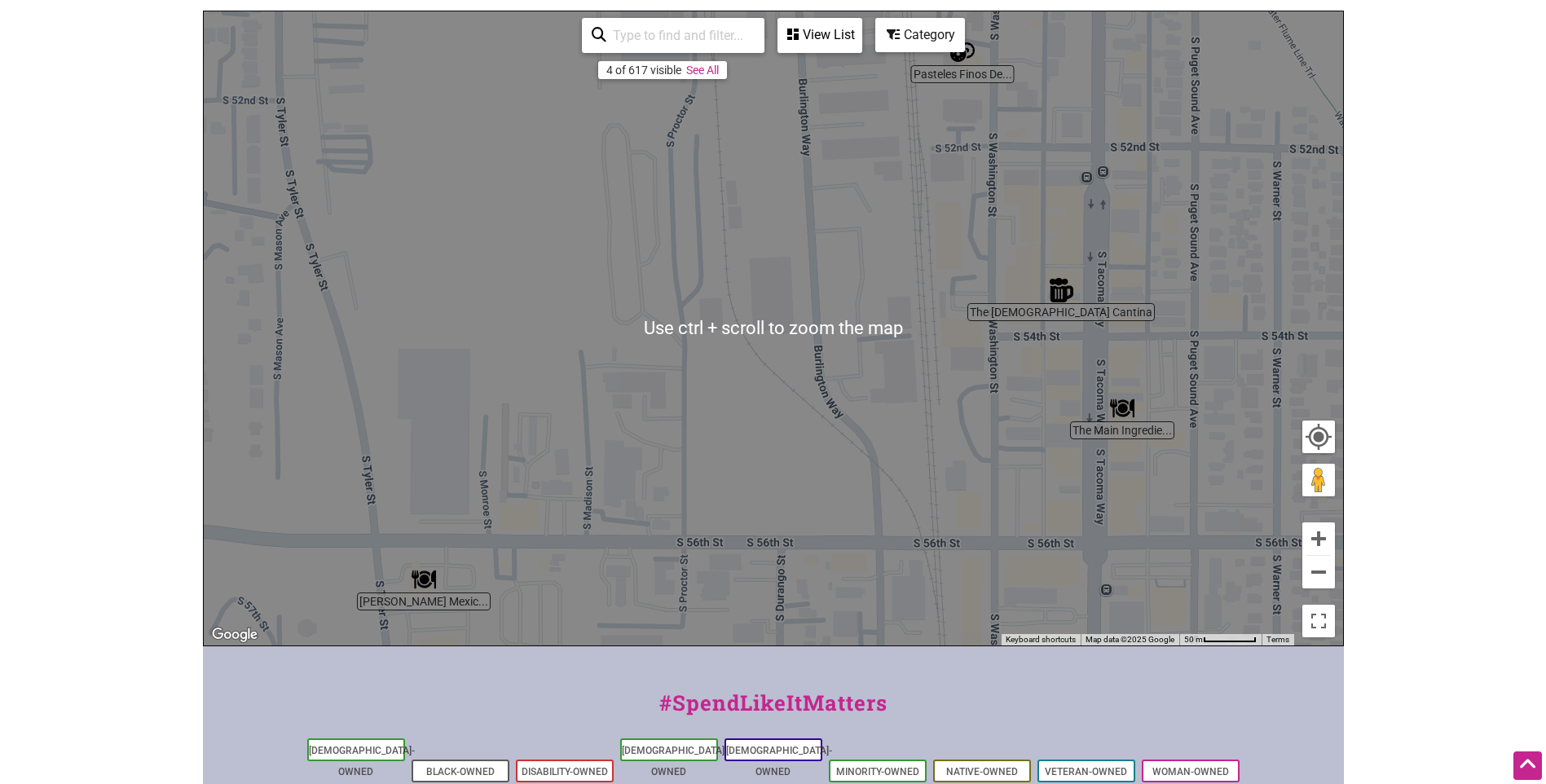
scroll to position [328, 0]
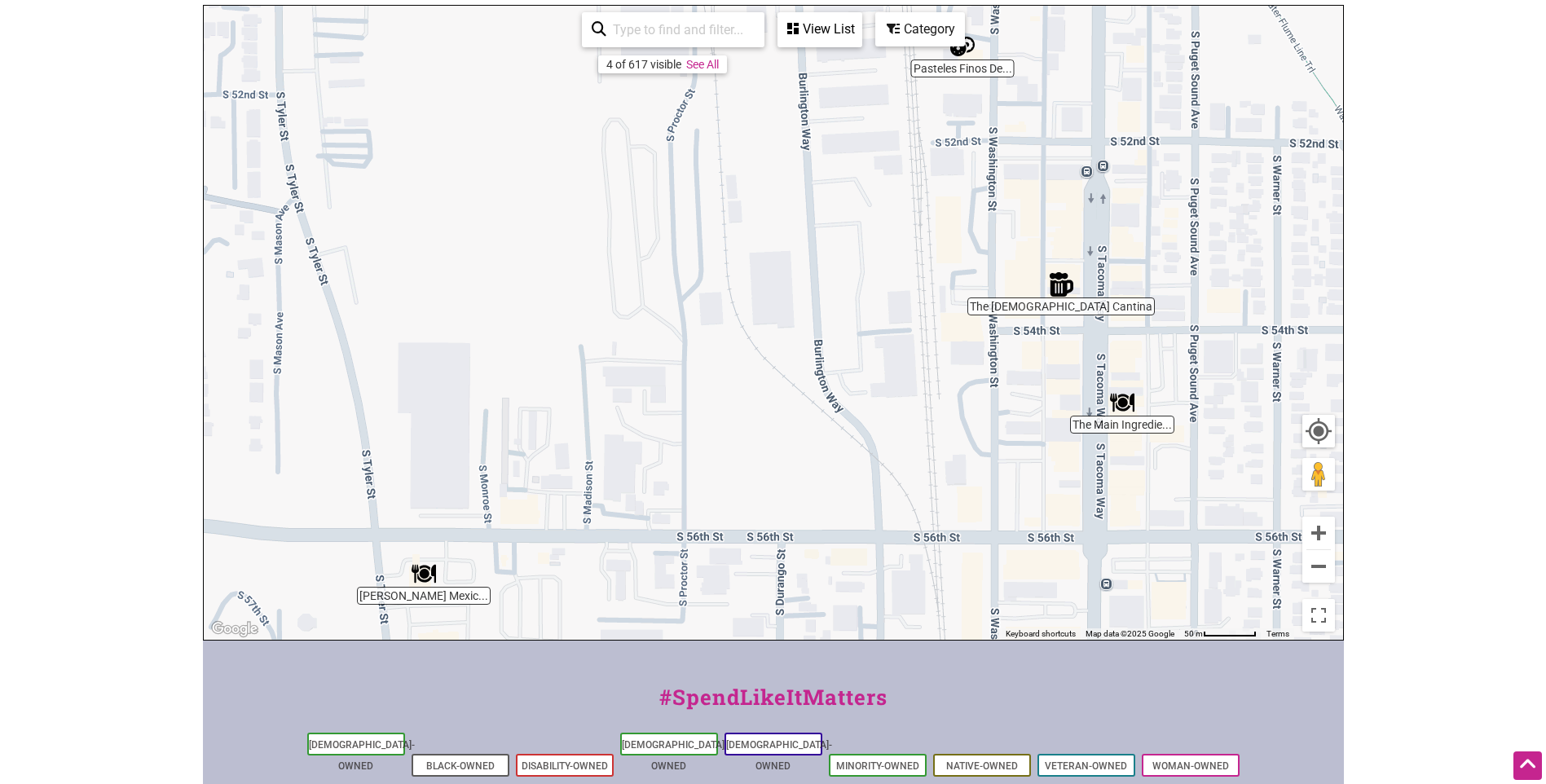
click at [1335, 573] on div "To navigate, press the arrow keys." at bounding box center [773, 323] width 1139 height 634
click at [1316, 570] on button "Zoom out" at bounding box center [1319, 566] width 33 height 33
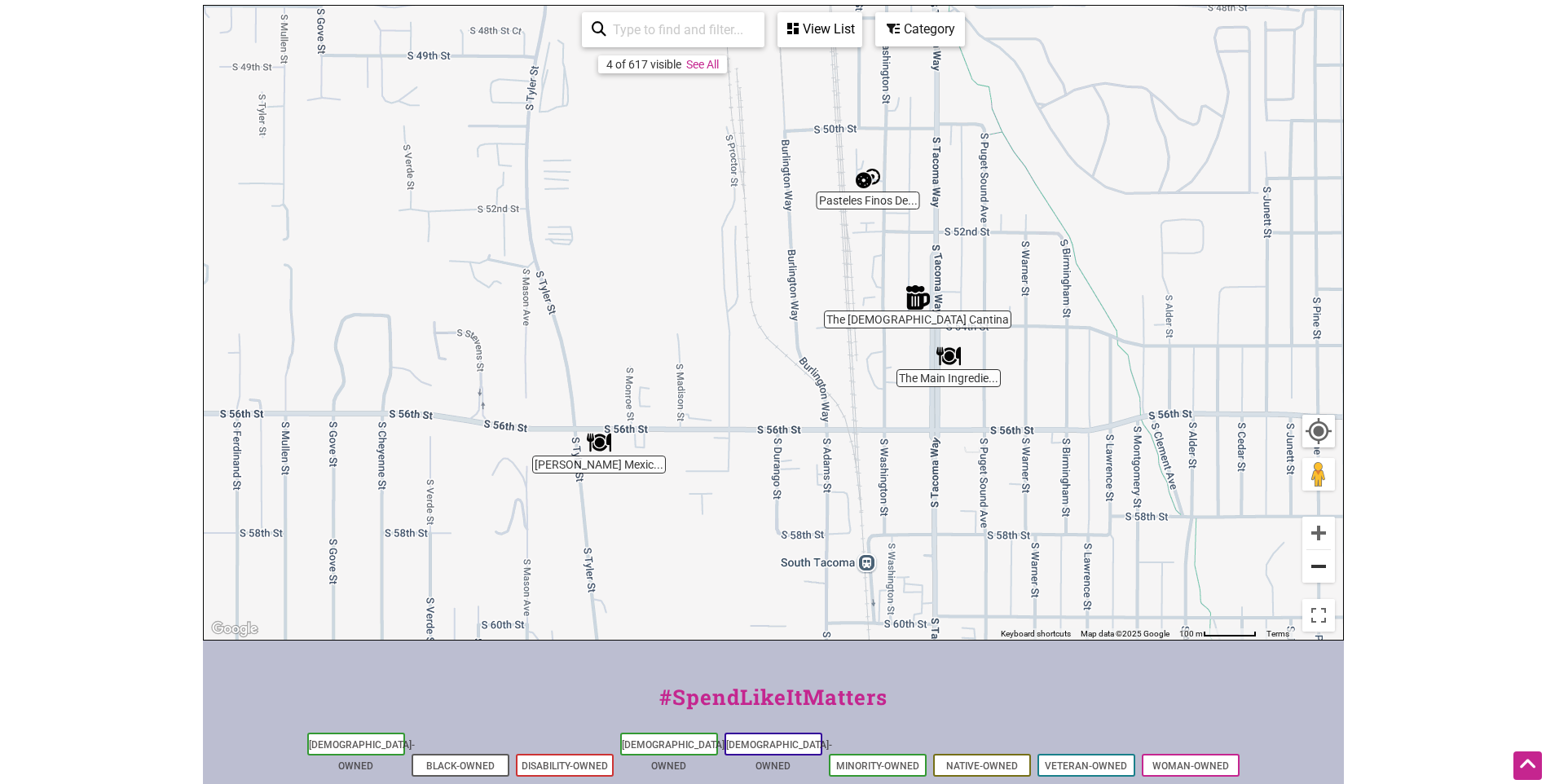
click at [1316, 570] on button "Zoom out" at bounding box center [1319, 566] width 33 height 33
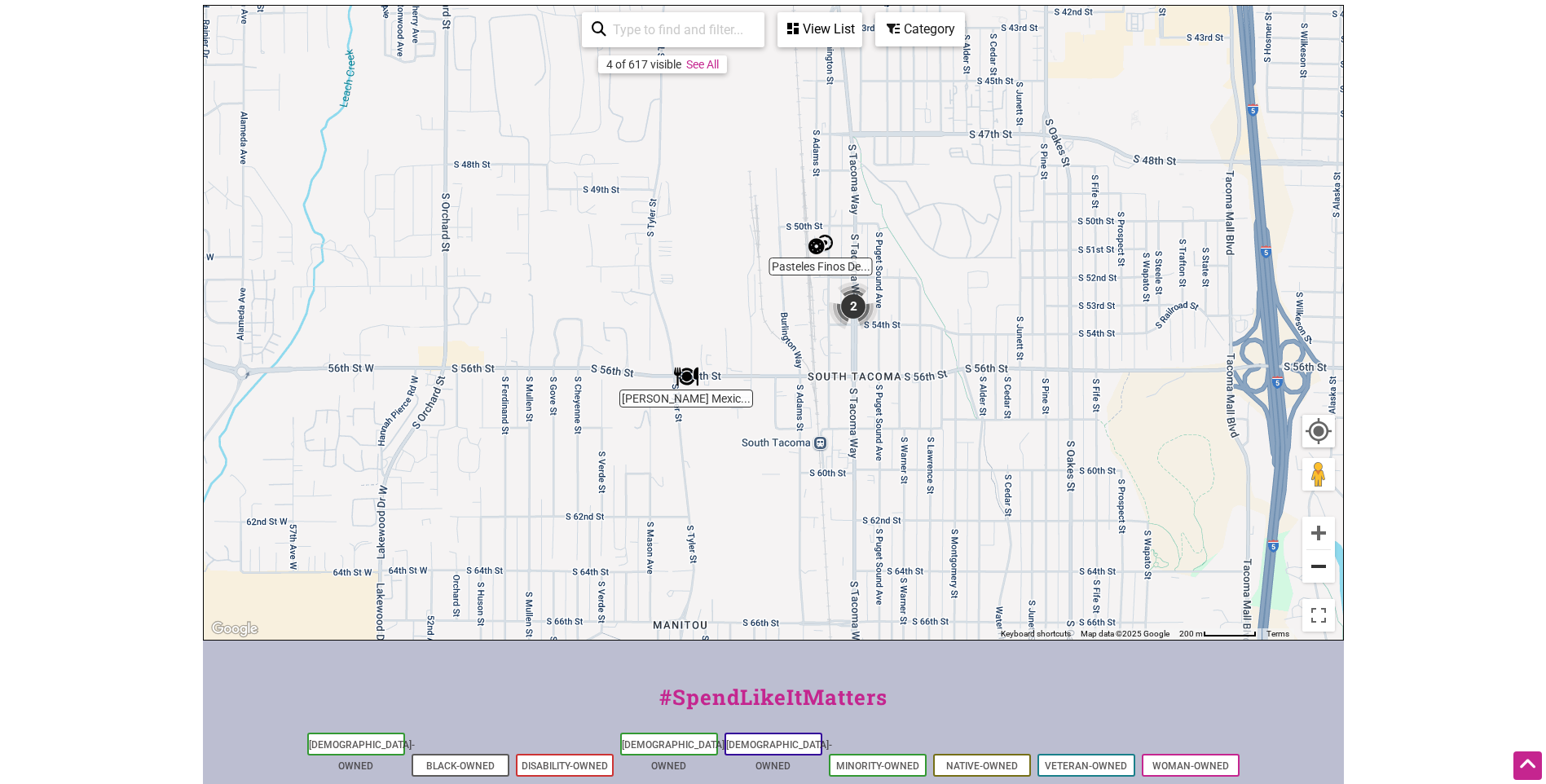
click at [1316, 570] on button "Zoom out" at bounding box center [1319, 566] width 33 height 33
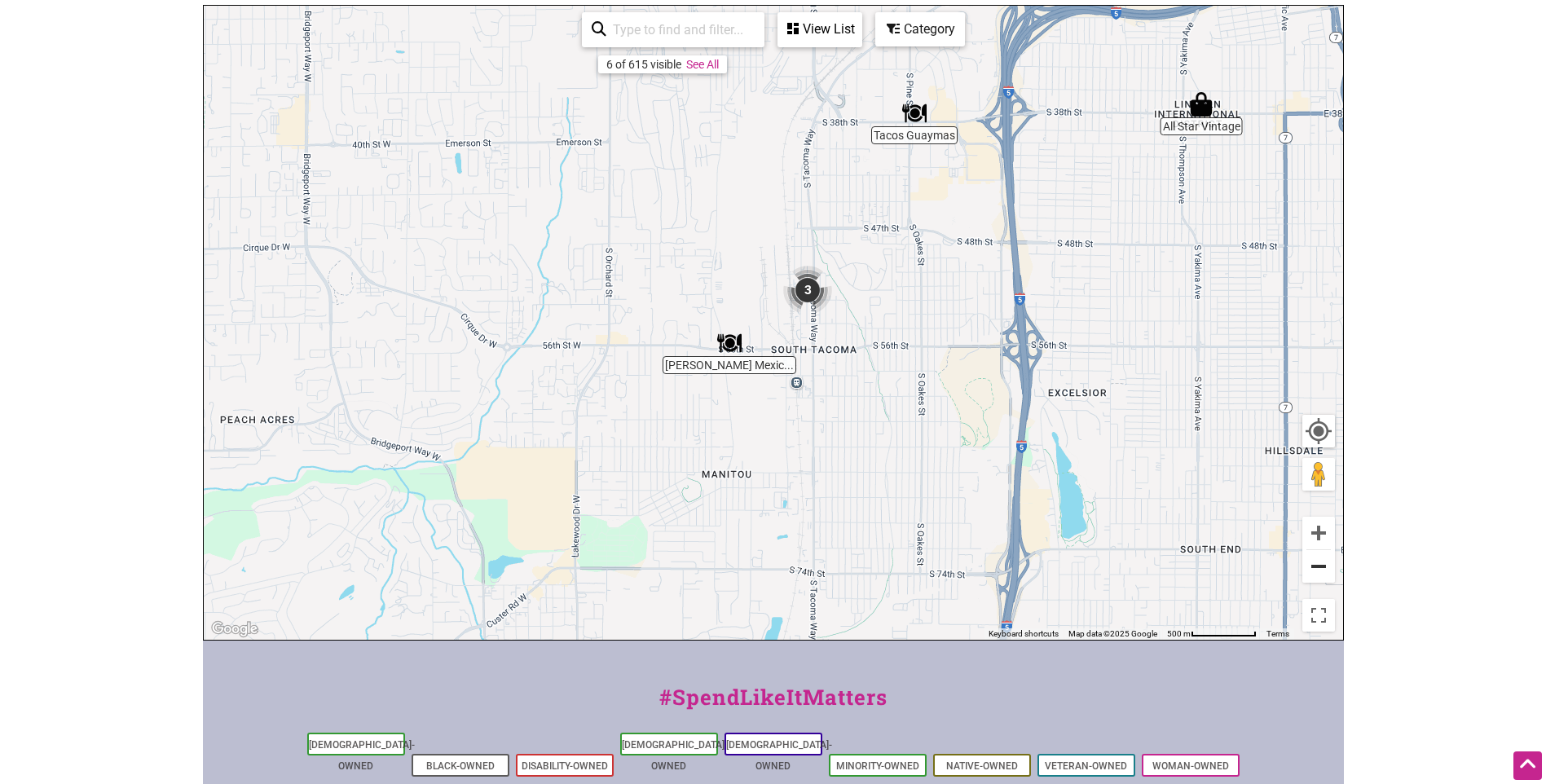
click at [1305, 571] on button "Zoom out" at bounding box center [1319, 566] width 33 height 33
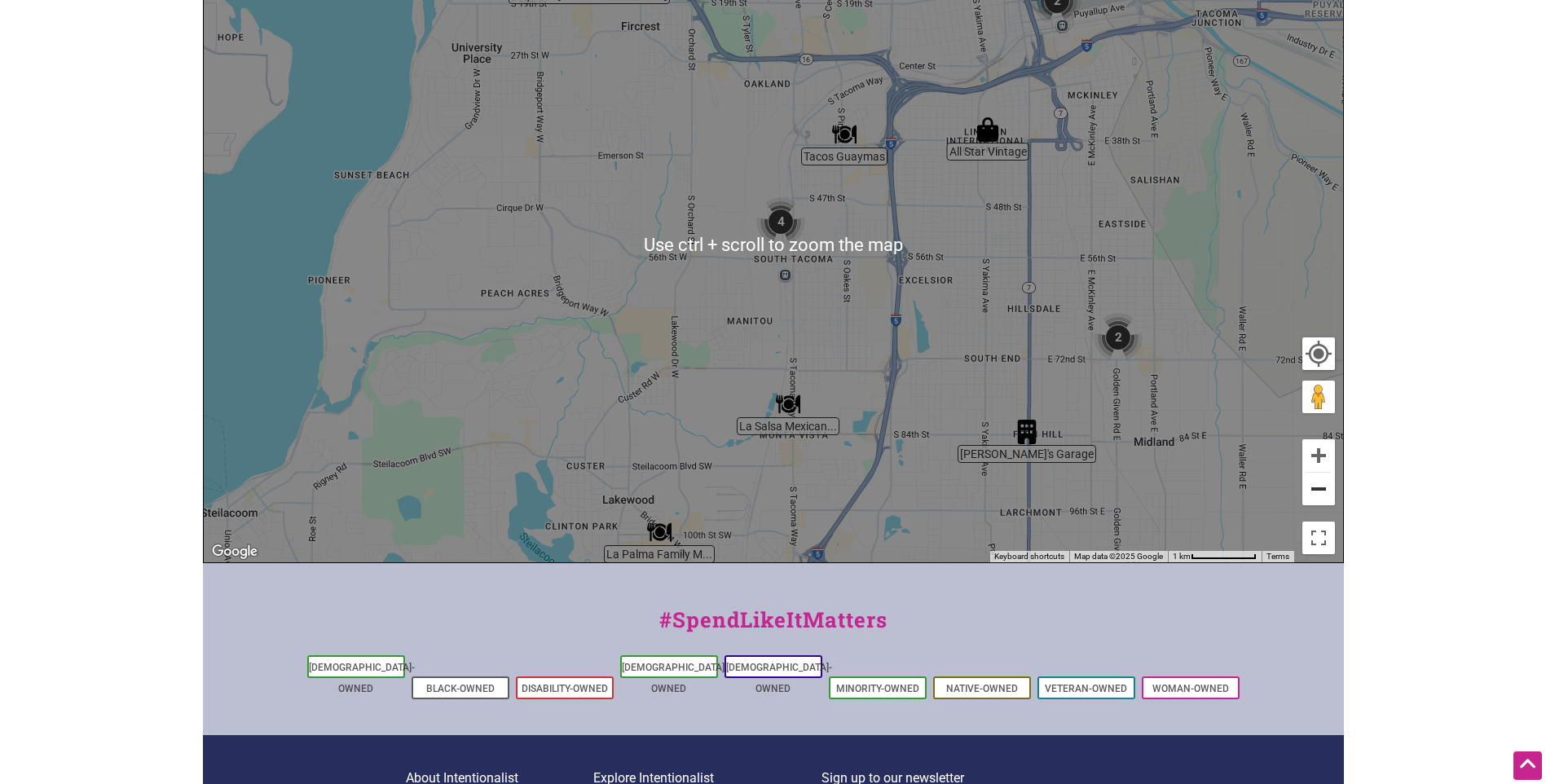
scroll to position [410, 0]
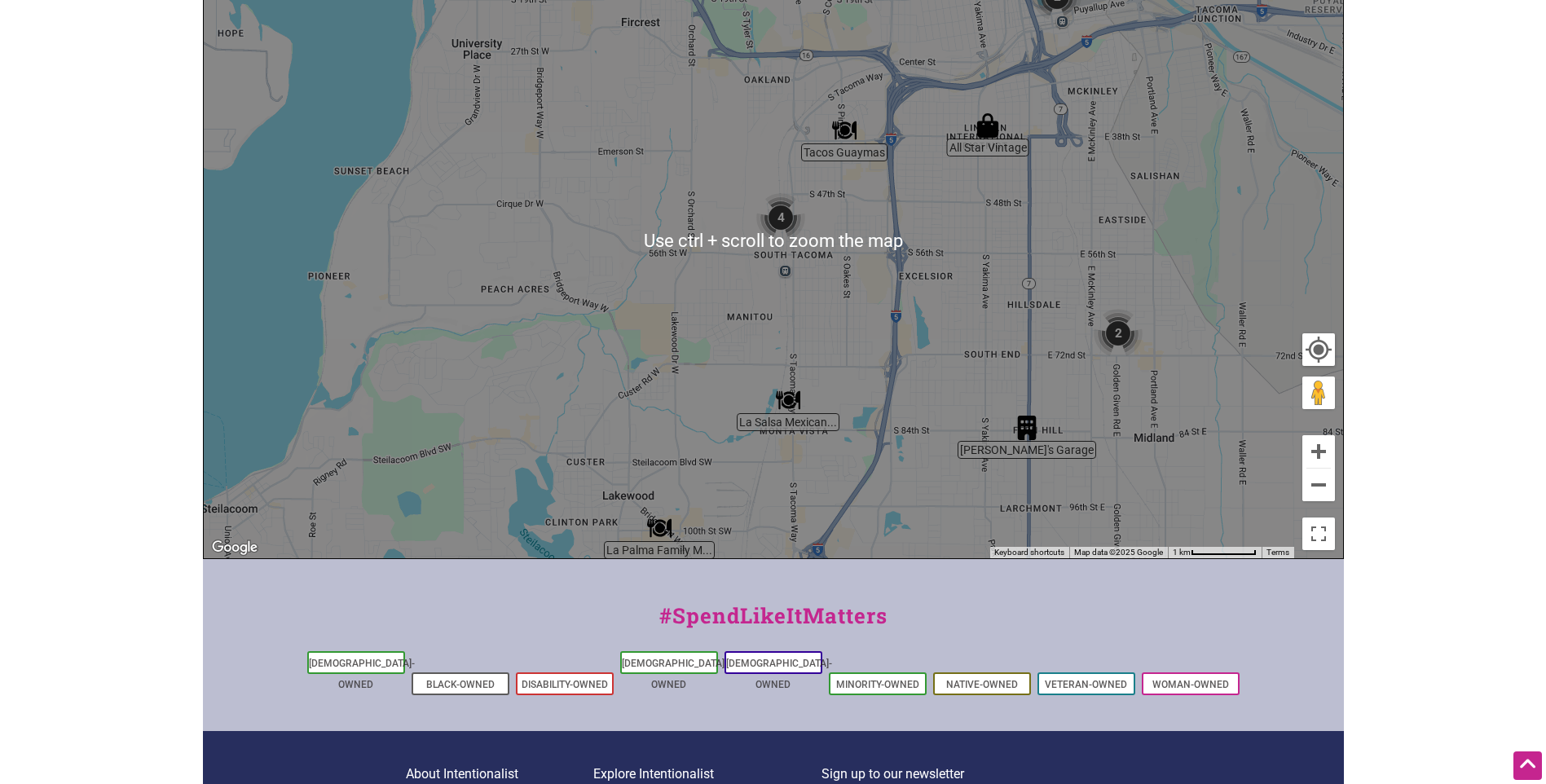
click at [961, 351] on div "To navigate, press the arrow keys." at bounding box center [773, 241] width 1139 height 634
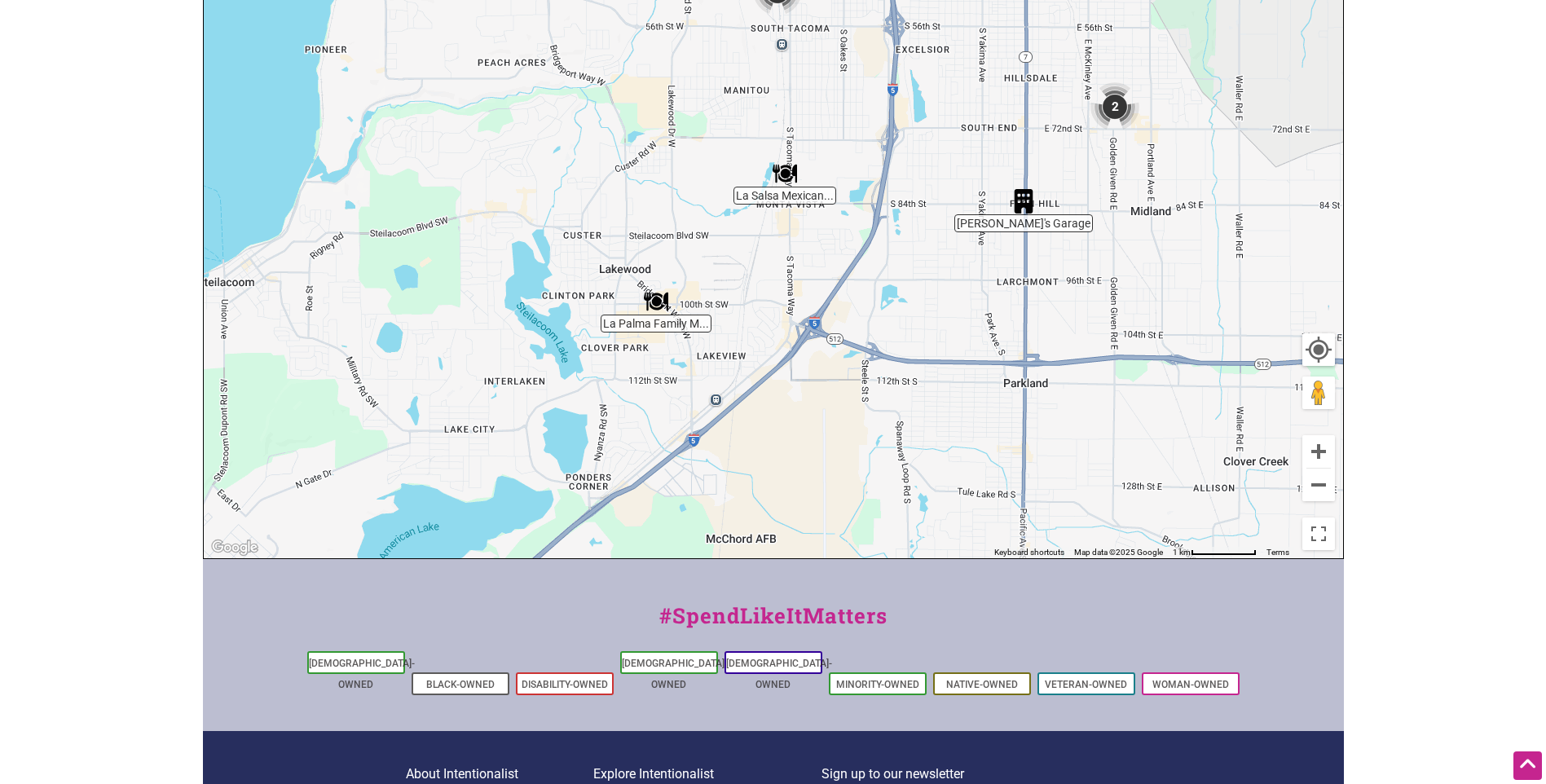
drag, startPoint x: 962, startPoint y: 343, endPoint x: 900, endPoint y: 170, distance: 183.8
click at [959, 118] on div "To navigate, press the arrow keys." at bounding box center [773, 241] width 1139 height 634
click at [1312, 495] on button "Zoom out" at bounding box center [1319, 485] width 33 height 33
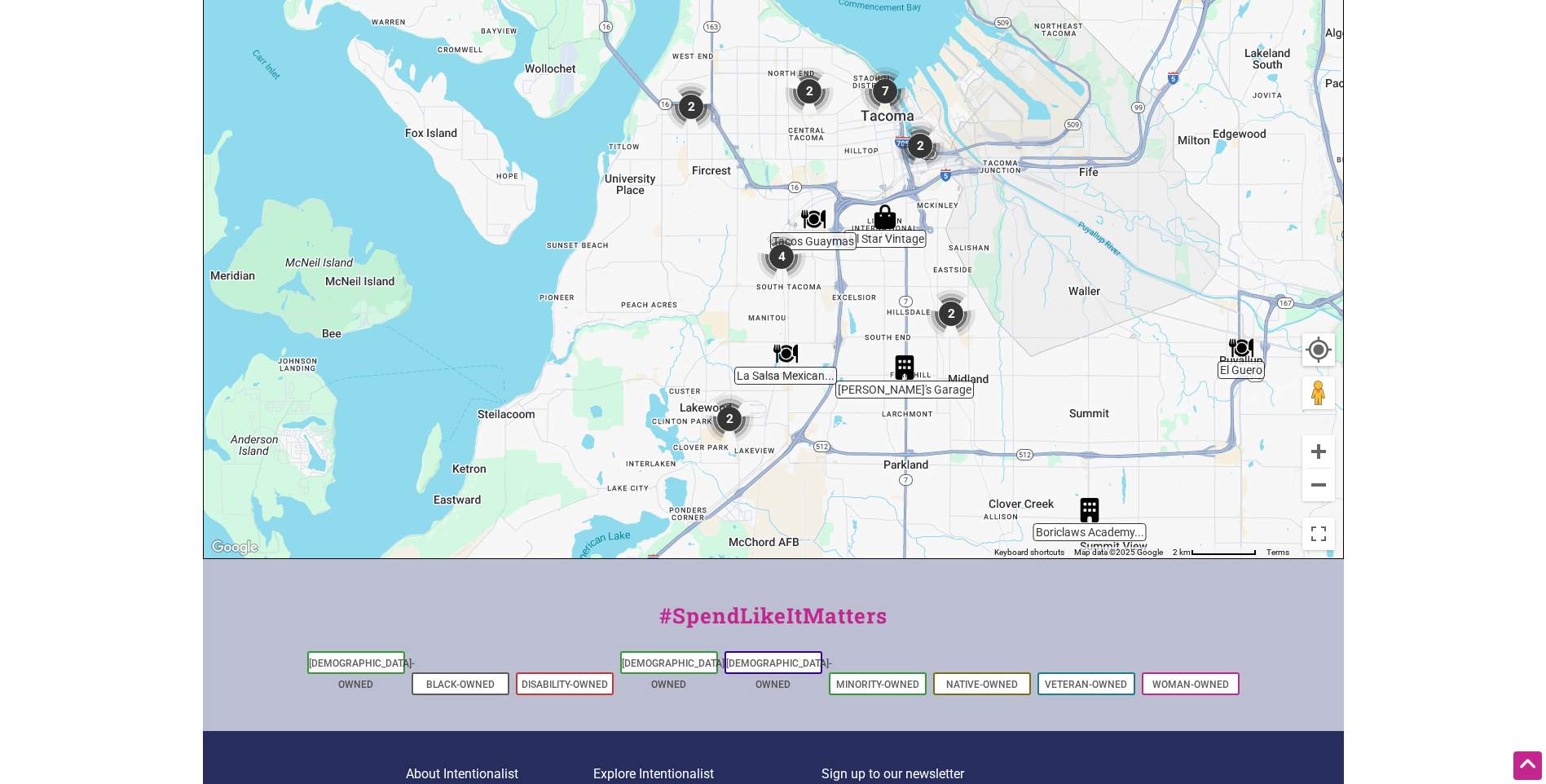
drag, startPoint x: 849, startPoint y: 278, endPoint x: 855, endPoint y: 432, distance: 154.1
click at [855, 432] on div "To navigate, press the arrow keys." at bounding box center [773, 241] width 1139 height 634
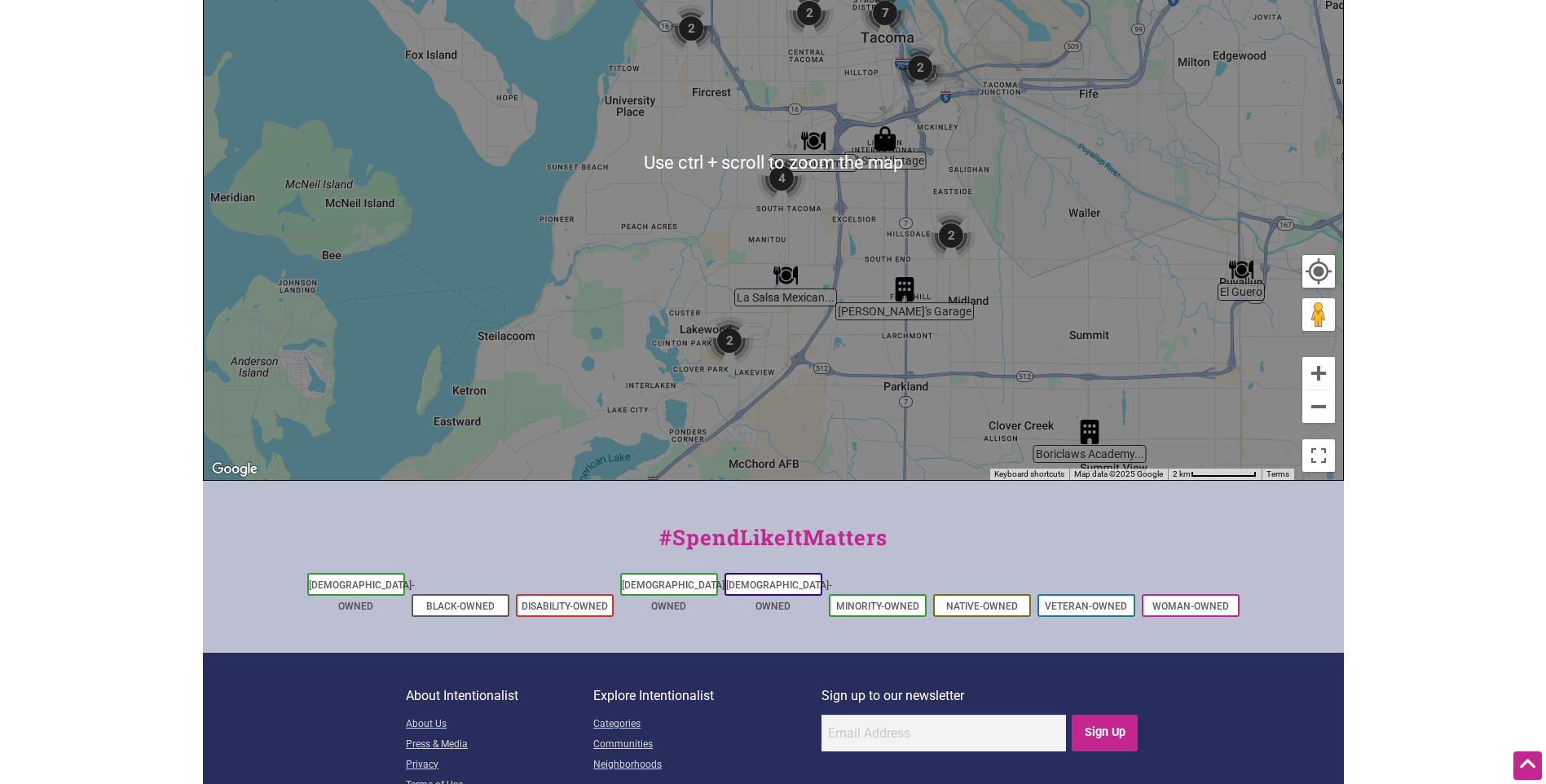
scroll to position [491, 0]
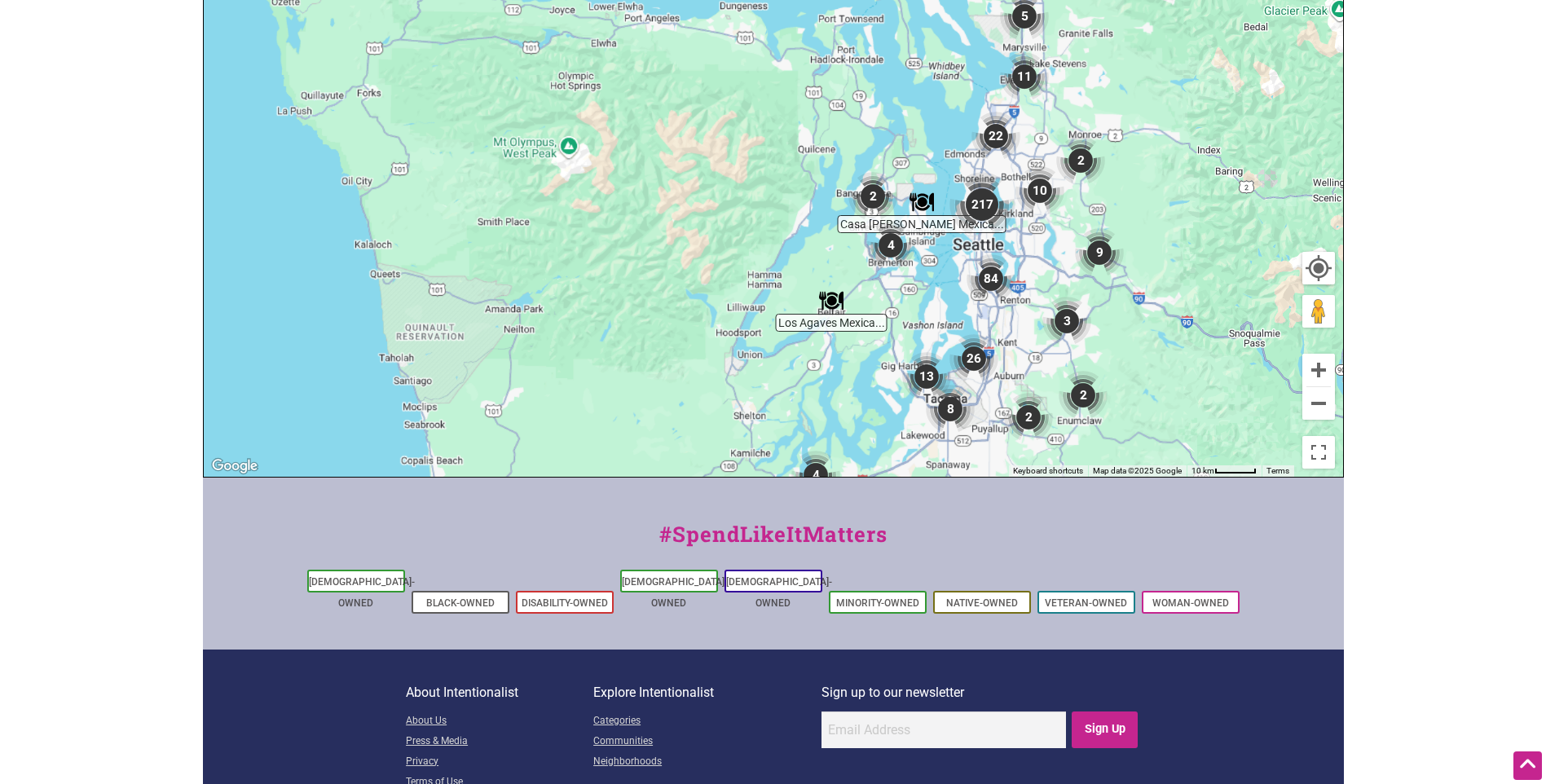
drag, startPoint x: 1161, startPoint y: 233, endPoint x: 977, endPoint y: 432, distance: 271.0
click at [977, 432] on div "To navigate, press the arrow keys." at bounding box center [773, 160] width 1139 height 634
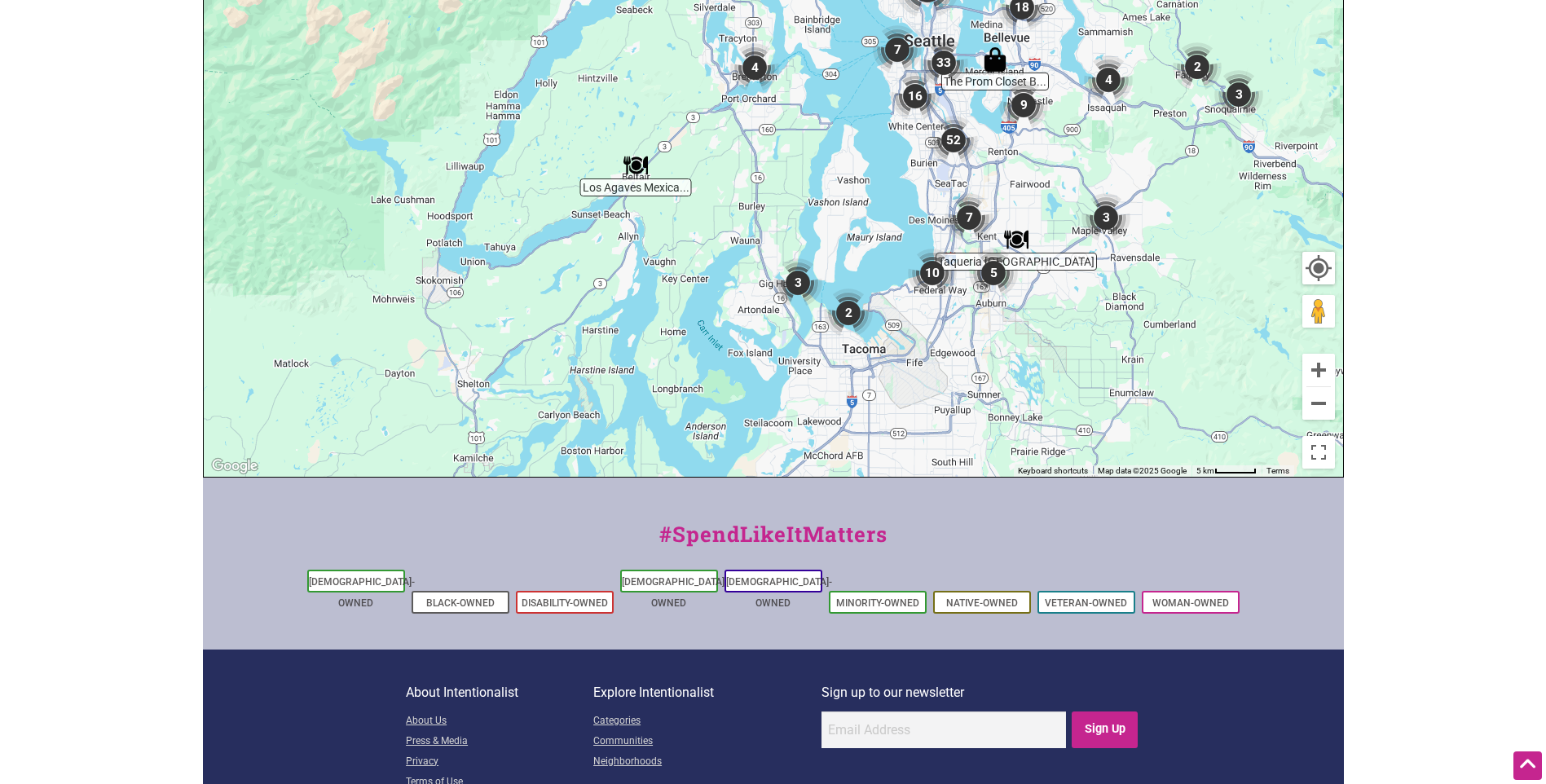
drag, startPoint x: 1026, startPoint y: 355, endPoint x: 993, endPoint y: 272, distance: 89.3
click at [1004, 252] on img "Taqueria El Ranchito" at bounding box center [1016, 240] width 24 height 24
